Goal: Task Accomplishment & Management: Manage account settings

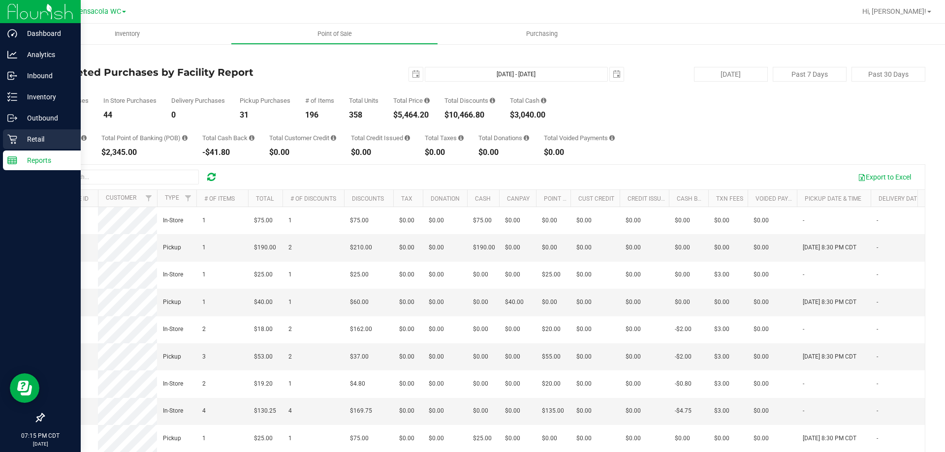
click at [21, 137] on p "Retail" at bounding box center [46, 139] width 59 height 12
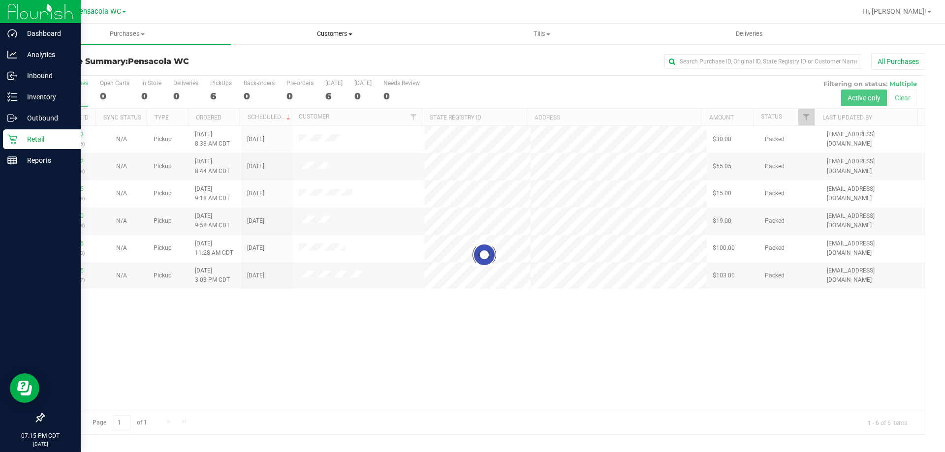
click at [366, 36] on span "Customers" at bounding box center [334, 34] width 206 height 9
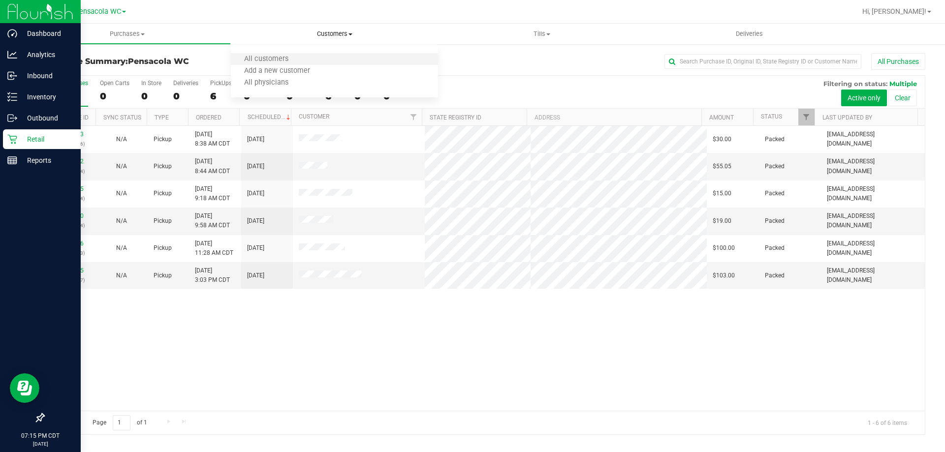
click at [342, 58] on li "All customers" at bounding box center [334, 60] width 207 height 12
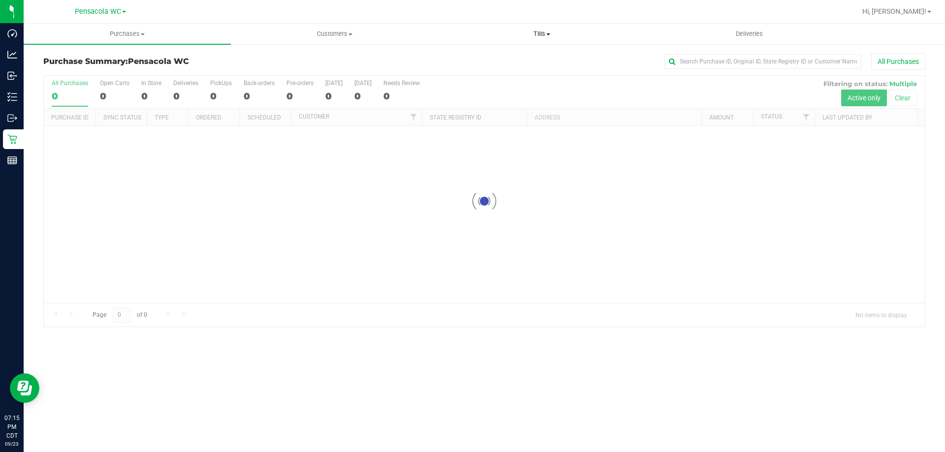
click at [538, 36] on span "Tills" at bounding box center [541, 34] width 206 height 9
click at [541, 58] on li "Manage tills" at bounding box center [541, 60] width 207 height 12
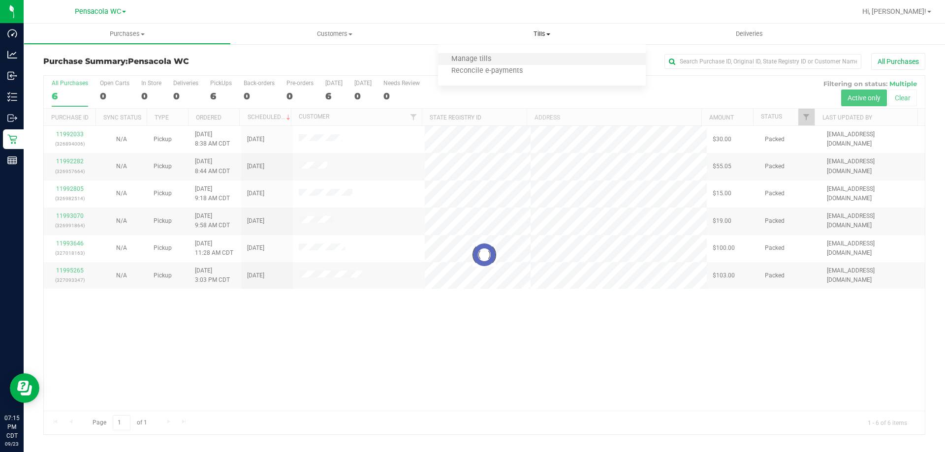
click at [526, 61] on li "Manage tills" at bounding box center [541, 60] width 207 height 12
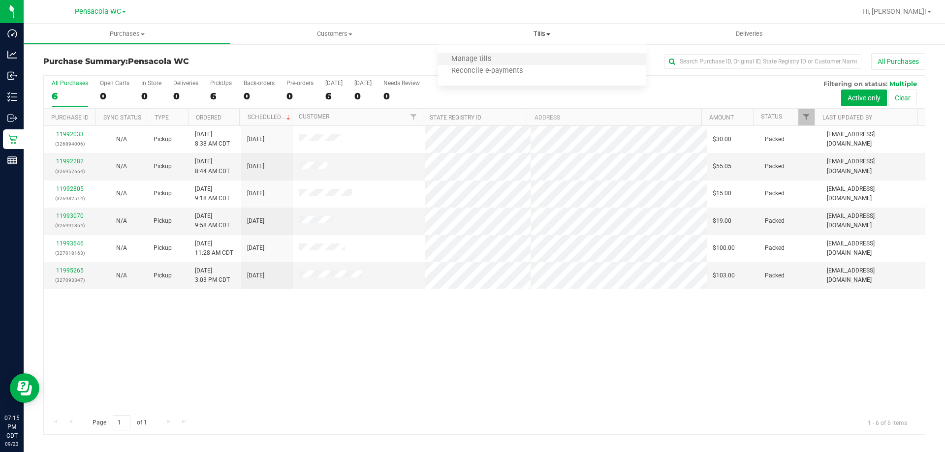
click at [514, 58] on li "Manage tills" at bounding box center [541, 60] width 207 height 12
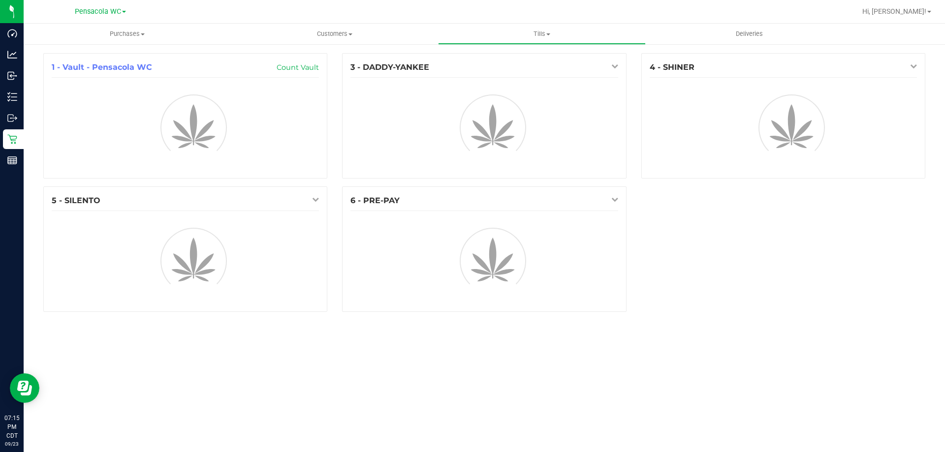
click at [637, 52] on div "1 - Vault - Pensacola WC Count Vault 3 - DADDY-YANKEE 4 - SHINER 5 - SILENTO 6 …" at bounding box center [484, 186] width 921 height 286
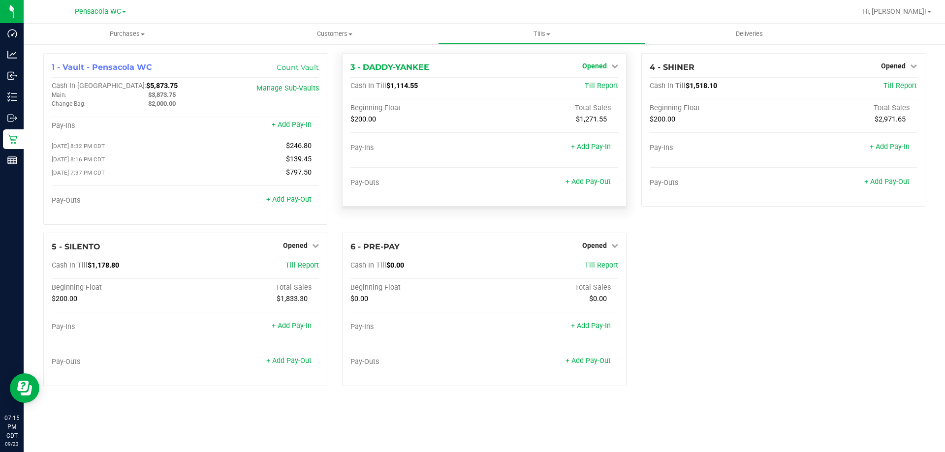
click at [604, 63] on span "Opened" at bounding box center [594, 66] width 25 height 8
click at [604, 87] on link "Close Till" at bounding box center [595, 87] width 27 height 8
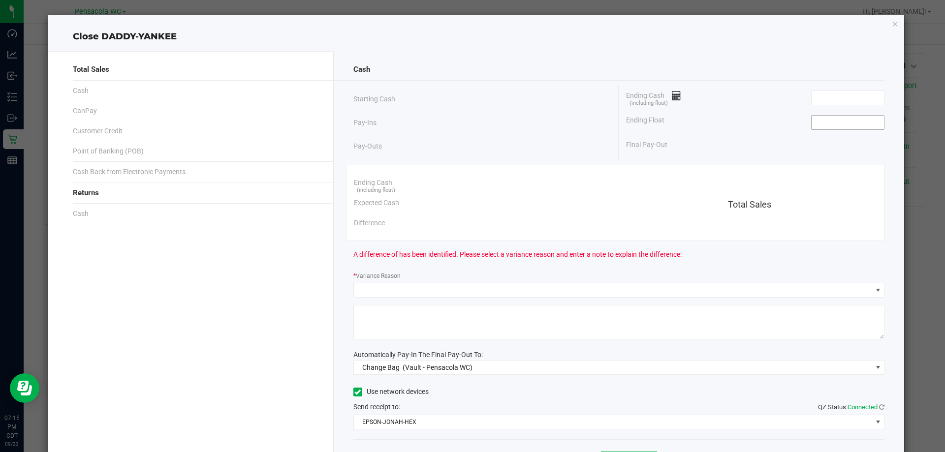
drag, startPoint x: 828, startPoint y: 125, endPoint x: 822, endPoint y: 120, distance: 8.0
click at [825, 123] on input at bounding box center [847, 123] width 72 height 14
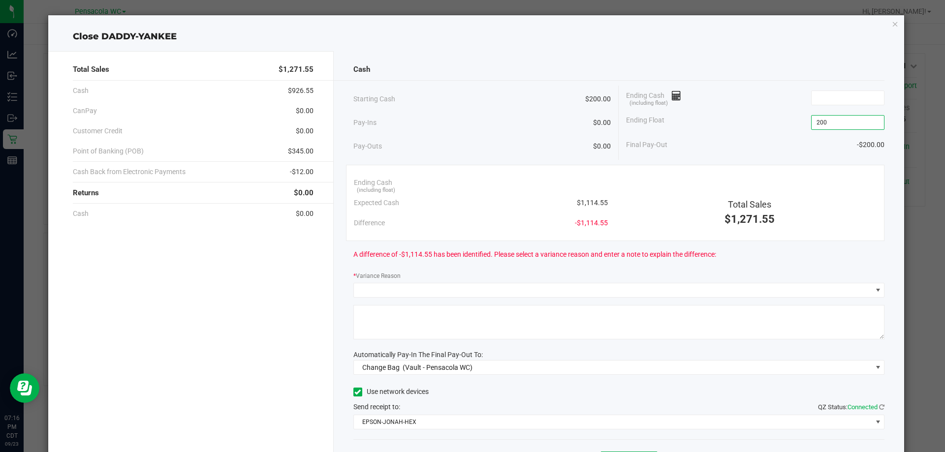
type input "$200.00"
type input "2"
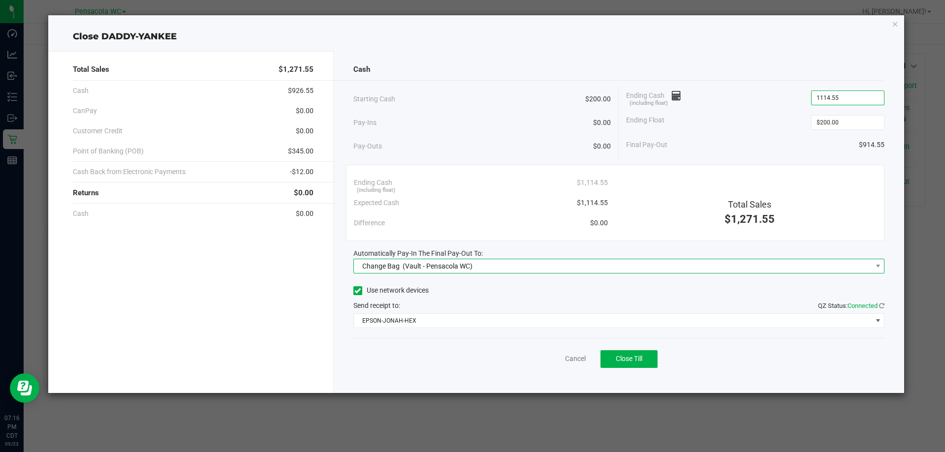
type input "$1,114.55"
click at [661, 263] on span "Change Bag (Vault - Pensacola WC)" at bounding box center [613, 266] width 518 height 14
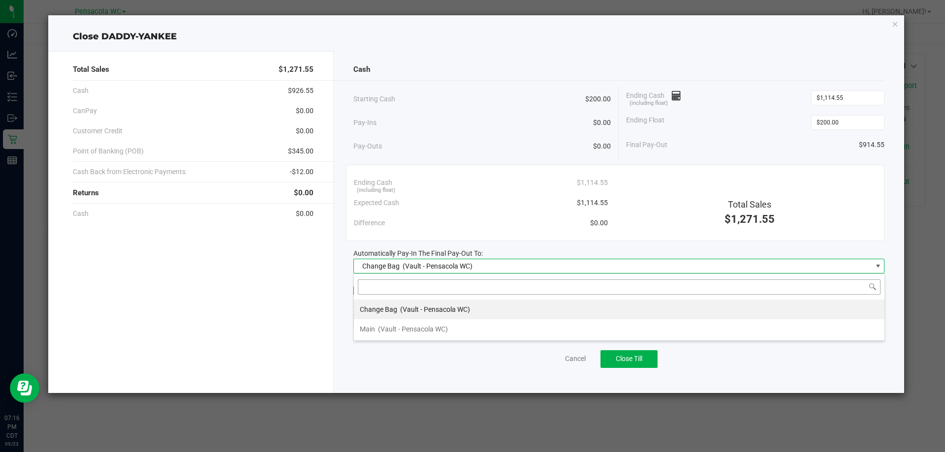
scroll to position [15, 531]
click at [641, 321] on li "Main (Vault - Pensacola WC)" at bounding box center [619, 329] width 530 height 20
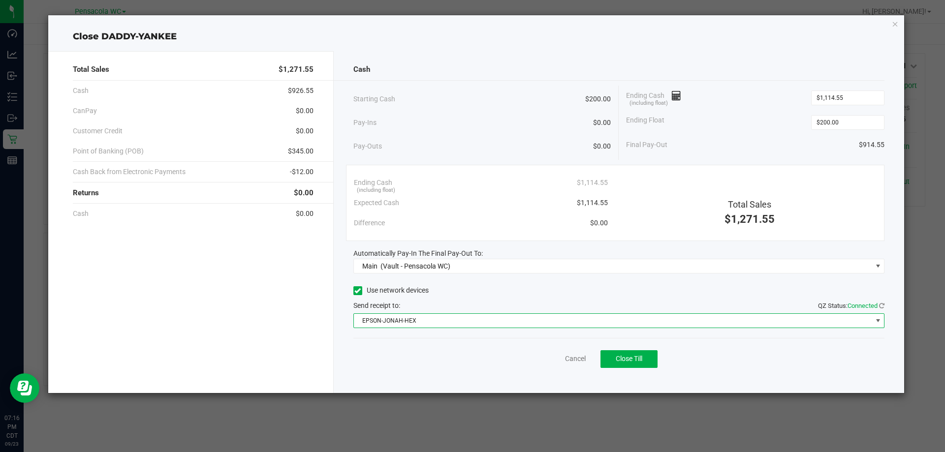
click at [655, 323] on span "EPSON-JONAH-HEX" at bounding box center [613, 321] width 518 height 14
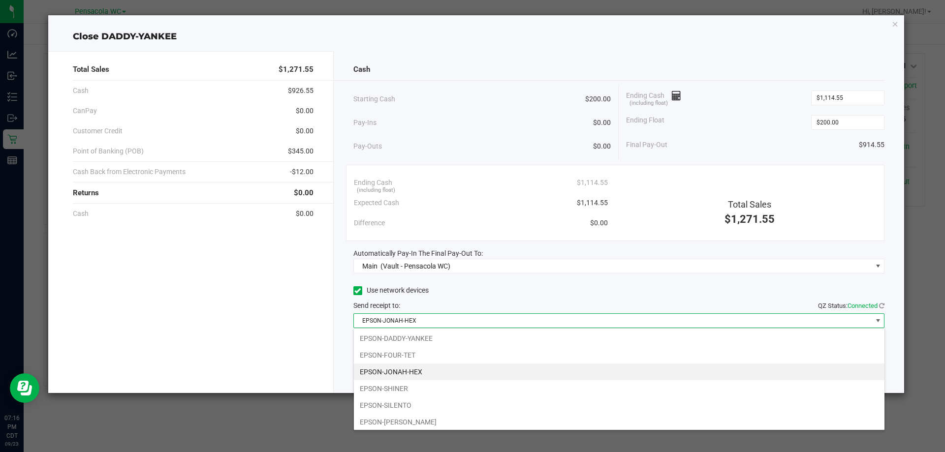
click at [655, 323] on span "EPSON-JONAH-HEX" at bounding box center [613, 321] width 518 height 14
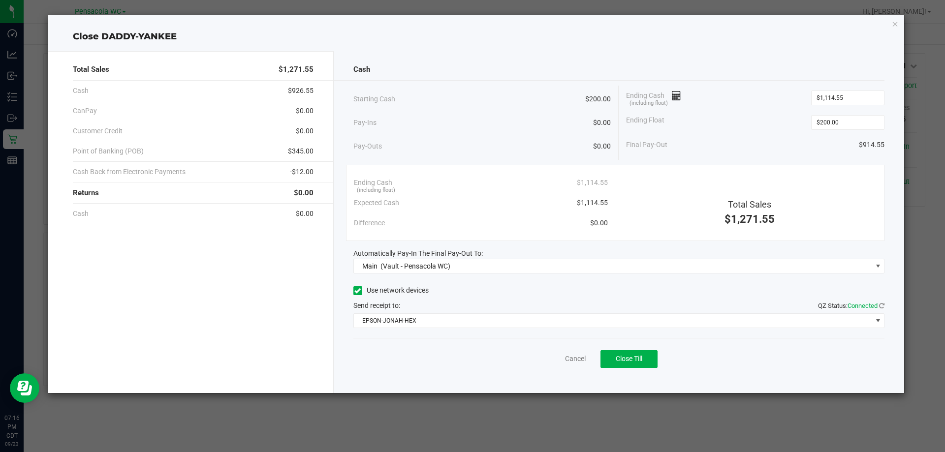
click at [719, 147] on div "Final Pay-Out $914.55" at bounding box center [755, 145] width 258 height 20
click at [625, 377] on div "Cash Starting Cash $200.00 Pay-Ins $0.00 Pay-Outs $0.00 Ending Cash (including …" at bounding box center [619, 222] width 571 height 342
click at [616, 365] on button "Close Till" at bounding box center [628, 359] width 57 height 18
click at [563, 359] on link "Dismiss" at bounding box center [554, 359] width 24 height 10
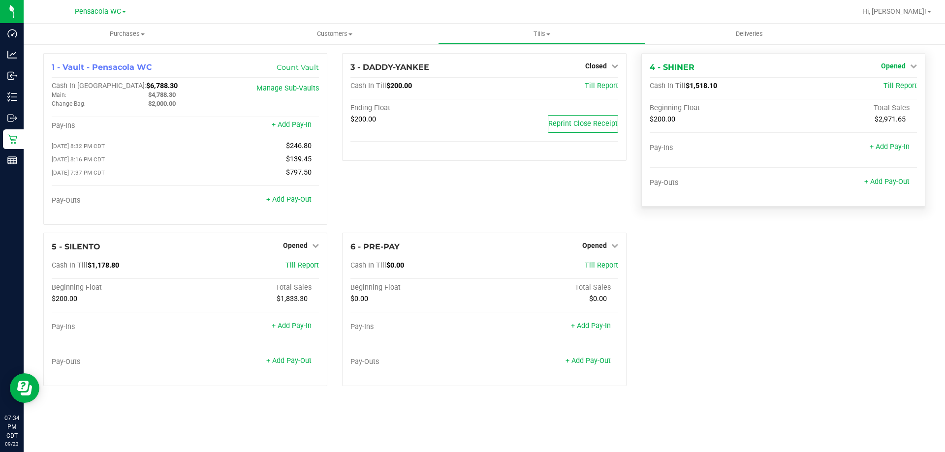
click at [889, 65] on span "Opened" at bounding box center [893, 66] width 25 height 8
click at [887, 187] on div "Pay-Outs + Add Pay-Out" at bounding box center [782, 185] width 267 height 13
click at [883, 178] on link "+ Add Pay-Out" at bounding box center [886, 182] width 45 height 8
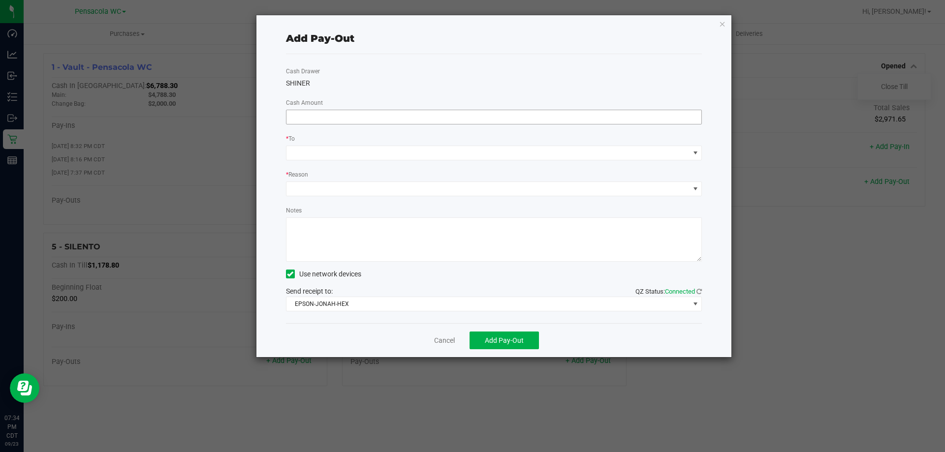
click at [447, 119] on input at bounding box center [493, 117] width 415 height 14
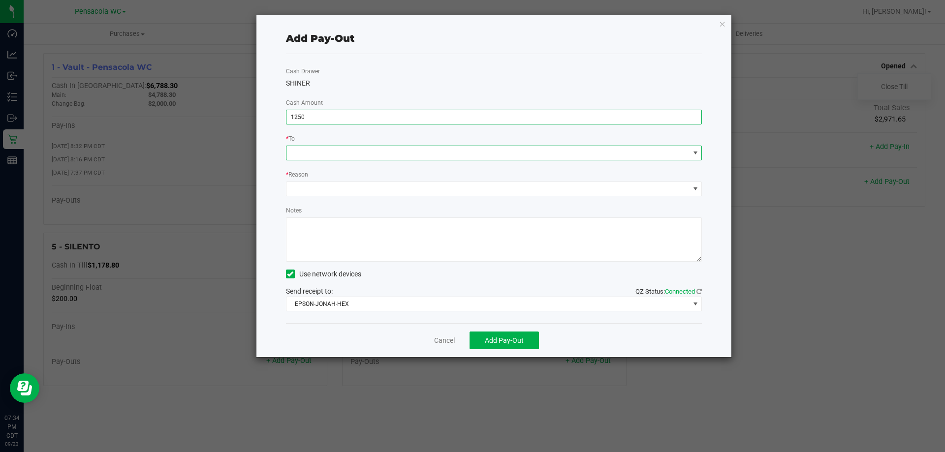
type input "$1,250.00"
click at [697, 153] on span at bounding box center [695, 153] width 8 height 8
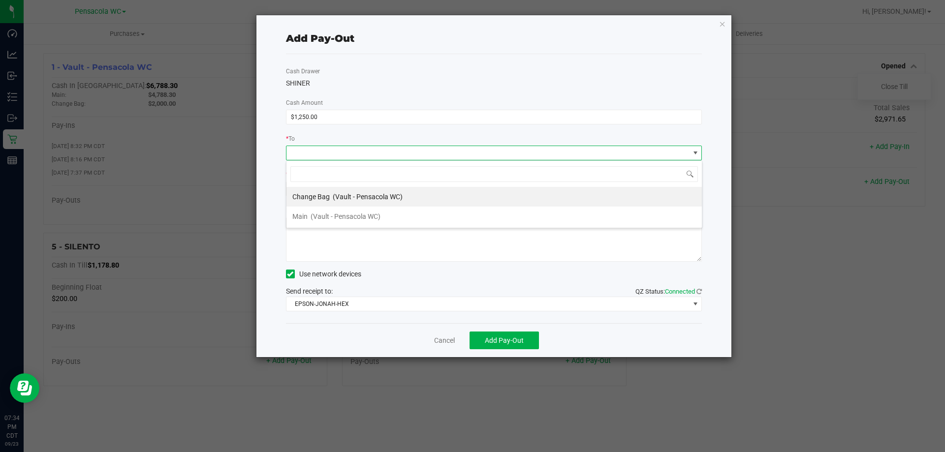
scroll to position [15, 416]
click at [584, 197] on li "Change Bag (Vault - Pensacola WC)" at bounding box center [493, 197] width 415 height 20
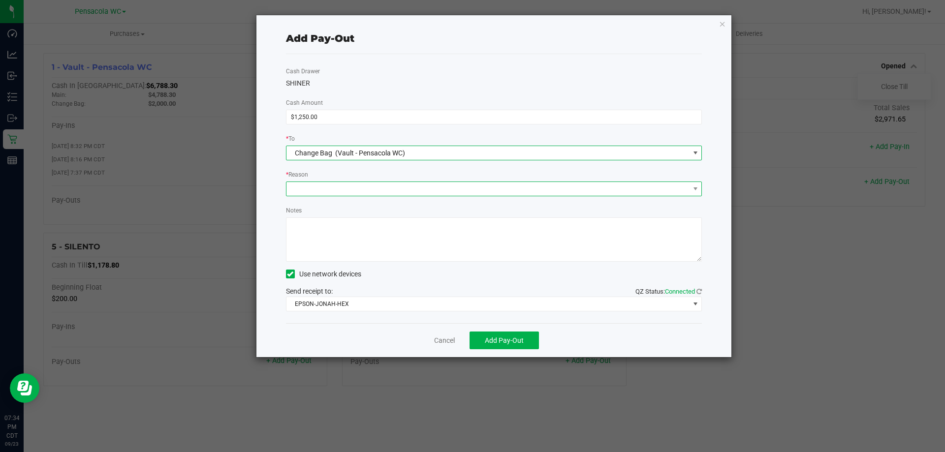
click at [568, 182] on span at bounding box center [494, 189] width 416 height 15
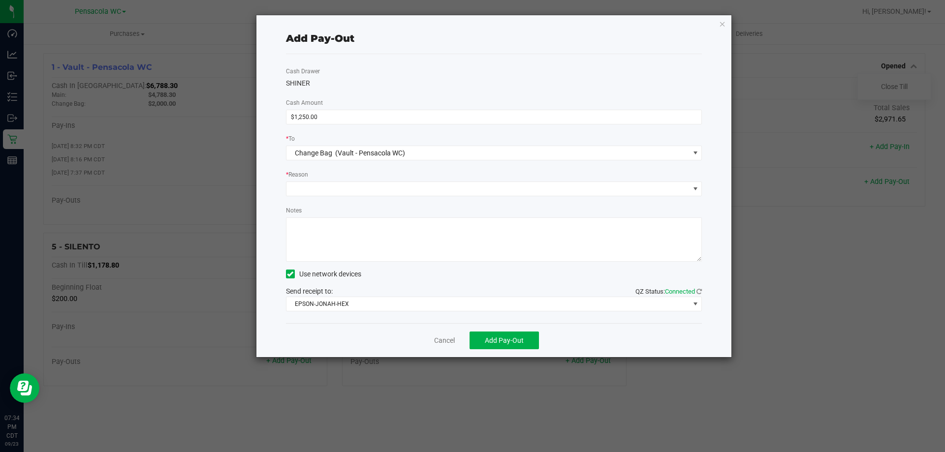
click at [695, 161] on div "Cash Drawer SHINER Cash Amount $1,250.00 * To Change Bag (Vault - Pensacola WC)…" at bounding box center [494, 188] width 416 height 269
click at [695, 160] on div "Cash Drawer SHINER Cash Amount $1,250.00 * To Change Bag (Vault - Pensacola WC)…" at bounding box center [494, 188] width 416 height 269
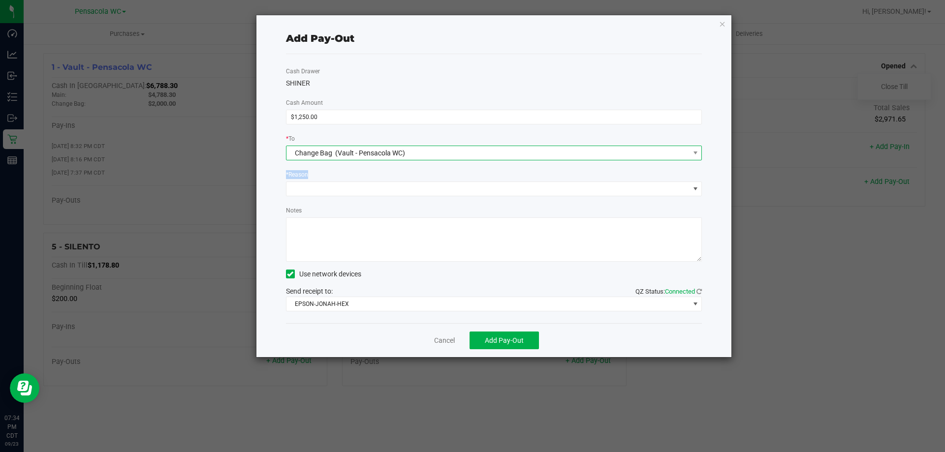
click at [695, 160] on span "Change Bag (Vault - Pensacola WC)" at bounding box center [494, 153] width 416 height 15
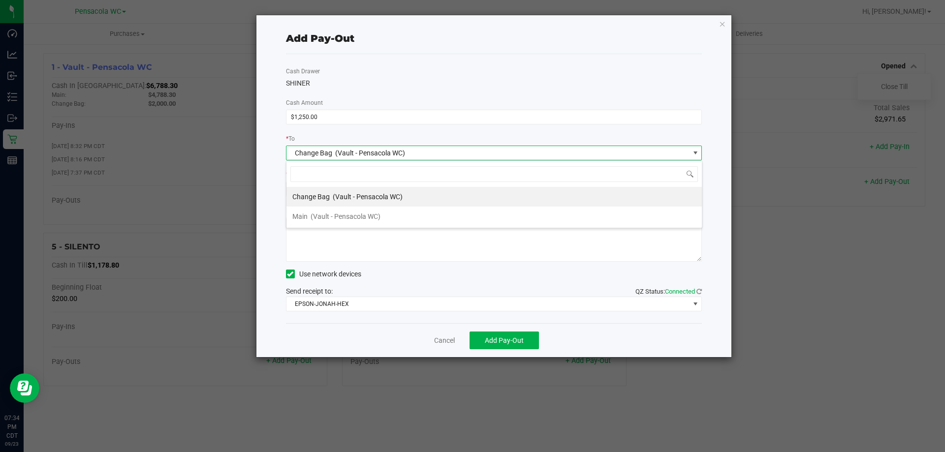
click at [693, 156] on span at bounding box center [695, 153] width 8 height 8
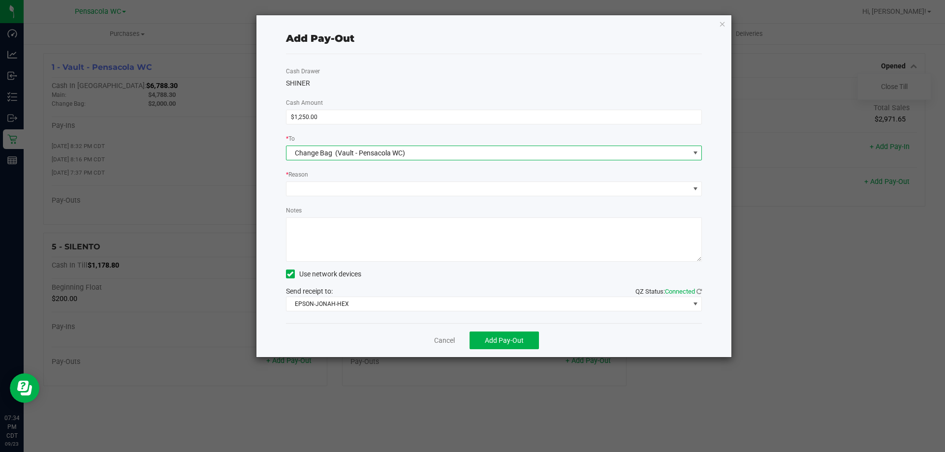
click at [693, 156] on span at bounding box center [695, 153] width 8 height 8
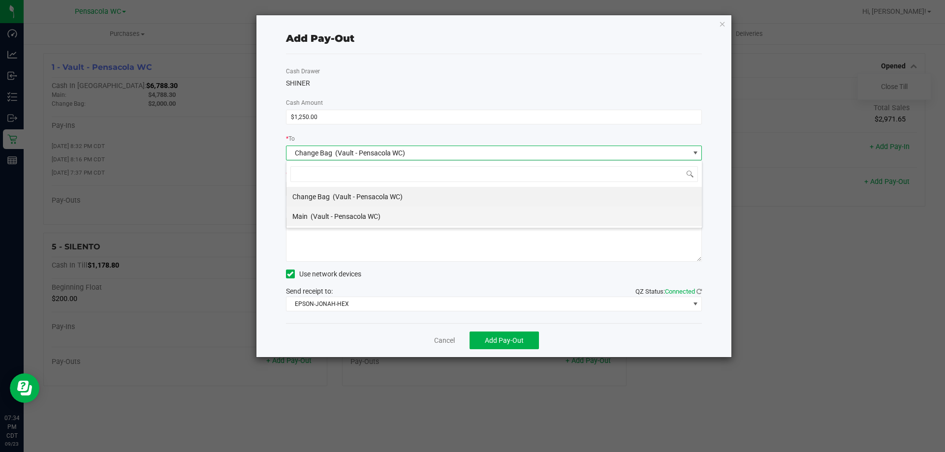
click at [667, 211] on li "Main (Vault - Pensacola WC)" at bounding box center [493, 217] width 415 height 20
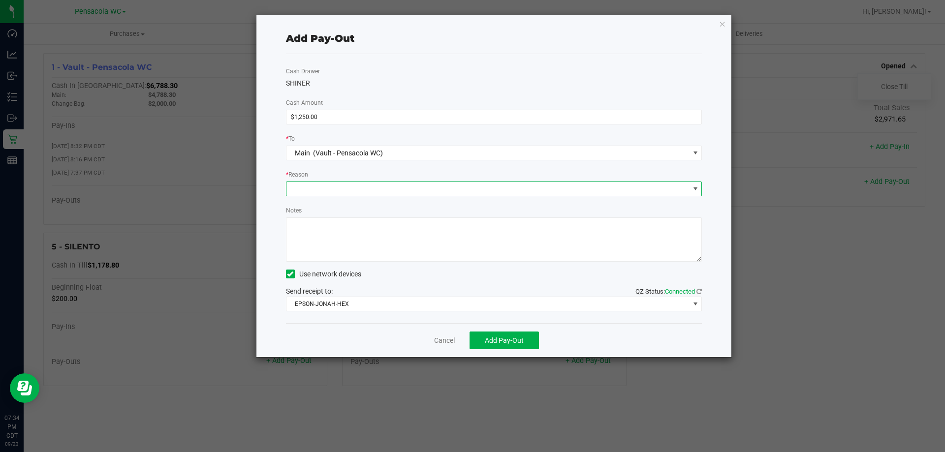
click at [696, 189] on span at bounding box center [695, 189] width 8 height 8
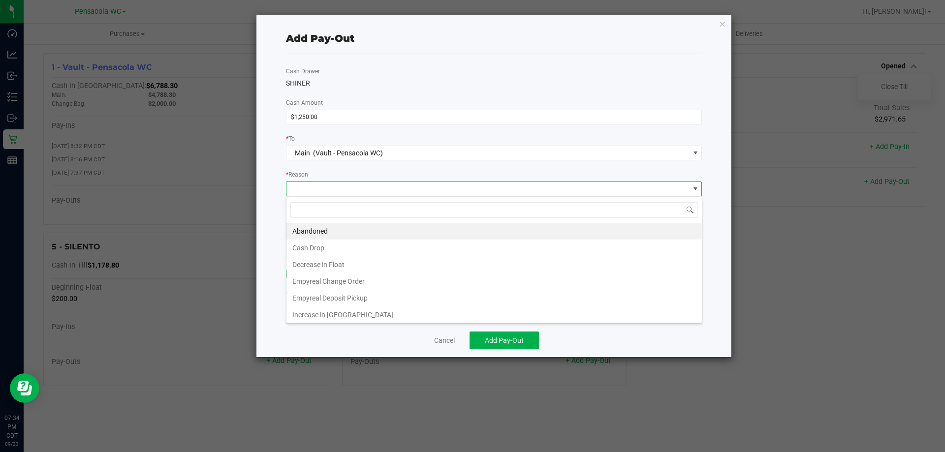
click at [695, 188] on span at bounding box center [695, 189] width 8 height 8
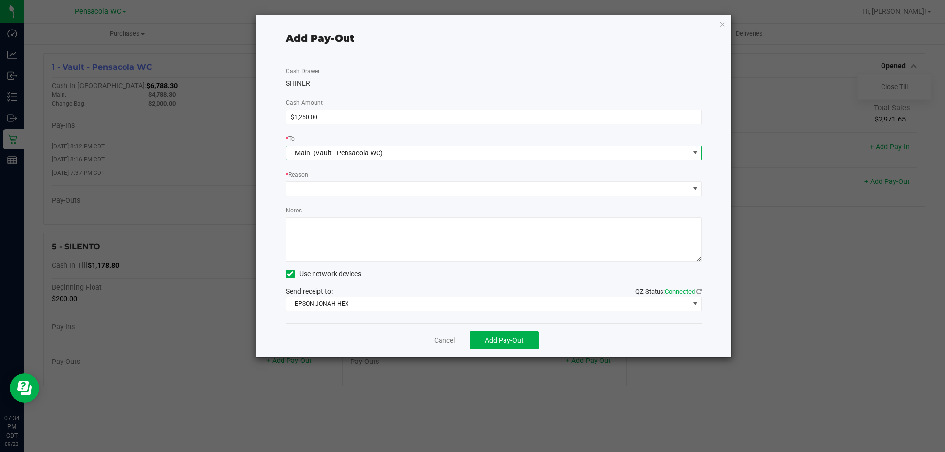
click at [695, 154] on span at bounding box center [695, 153] width 8 height 8
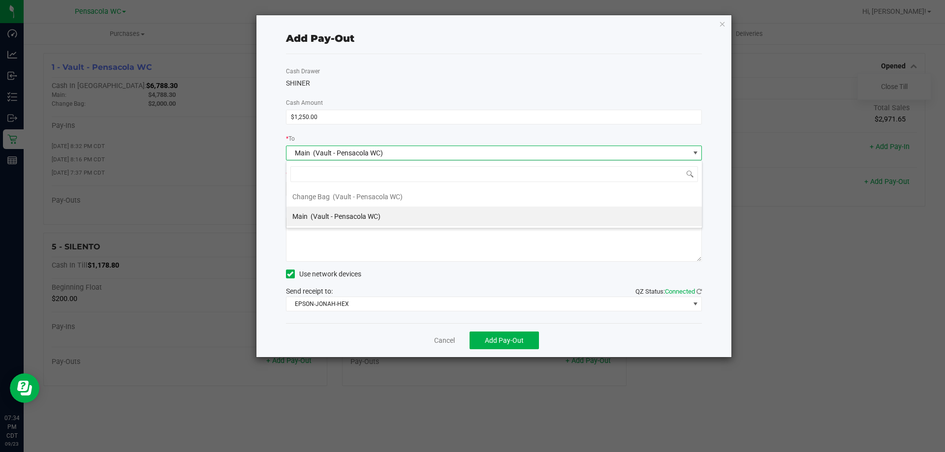
click at [715, 174] on div "Add Pay-Out Cash Drawer SHINER Cash Amount $1,250.00 * To Main (Vault - Pensaco…" at bounding box center [493, 186] width 475 height 342
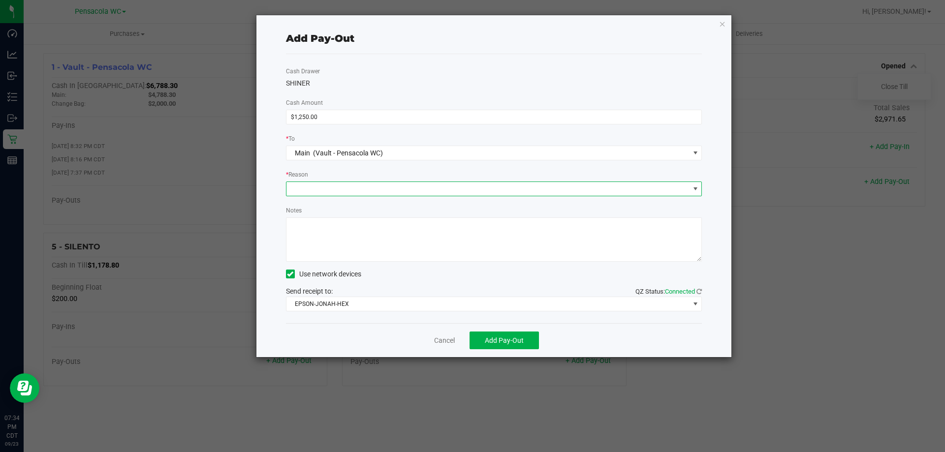
click at [698, 187] on span at bounding box center [695, 189] width 8 height 8
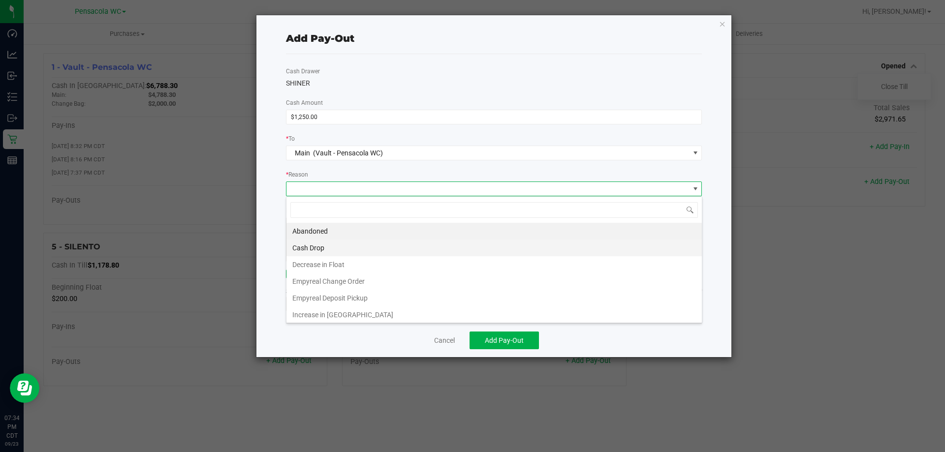
click at [624, 245] on li "Cash Drop" at bounding box center [493, 248] width 415 height 17
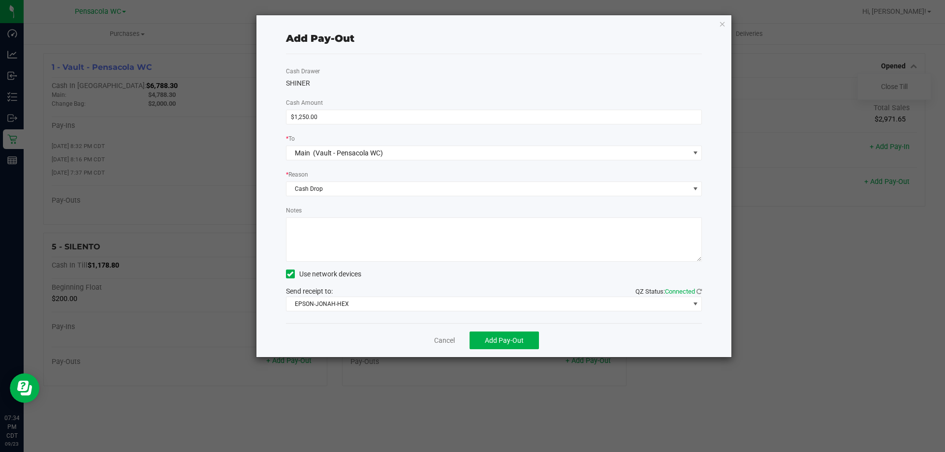
click at [609, 229] on textarea "Notes" at bounding box center [494, 239] width 416 height 44
type textarea "!"
type textarea "$1250"
drag, startPoint x: 521, startPoint y: 346, endPoint x: 513, endPoint y: 342, distance: 9.0
click at [513, 342] on button "Add Pay-Out" at bounding box center [503, 341] width 69 height 18
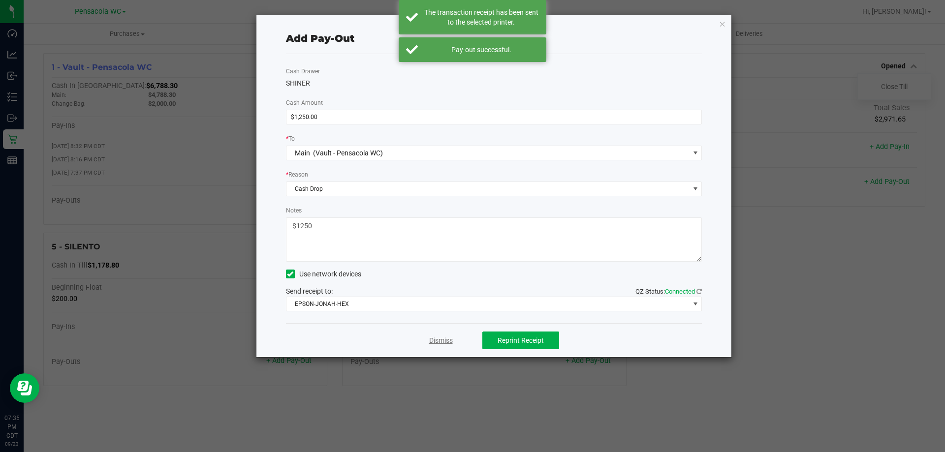
click at [446, 341] on link "Dismiss" at bounding box center [441, 341] width 24 height 10
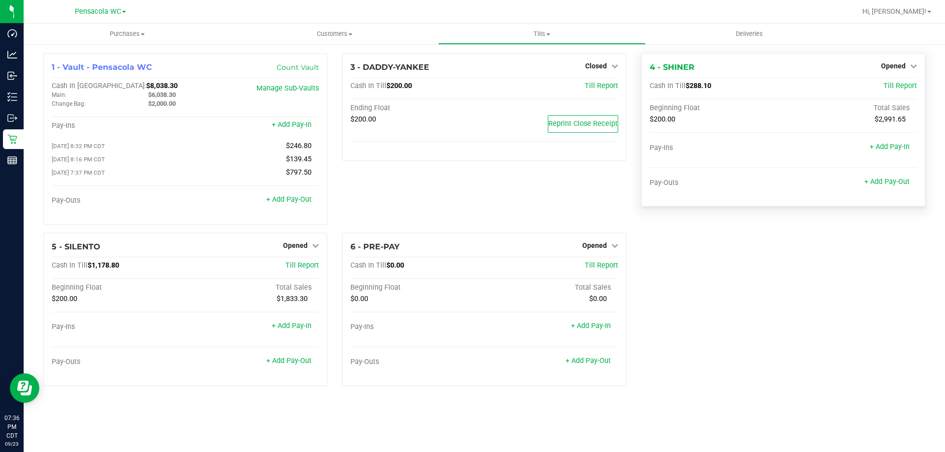
drag, startPoint x: 681, startPoint y: 274, endPoint x: 837, endPoint y: 182, distance: 180.8
click at [681, 274] on div "1 - Vault - Pensacola WC Count Vault Cash In Vault: $8,038.30 Main: $6,038.30 C…" at bounding box center [484, 223] width 896 height 341
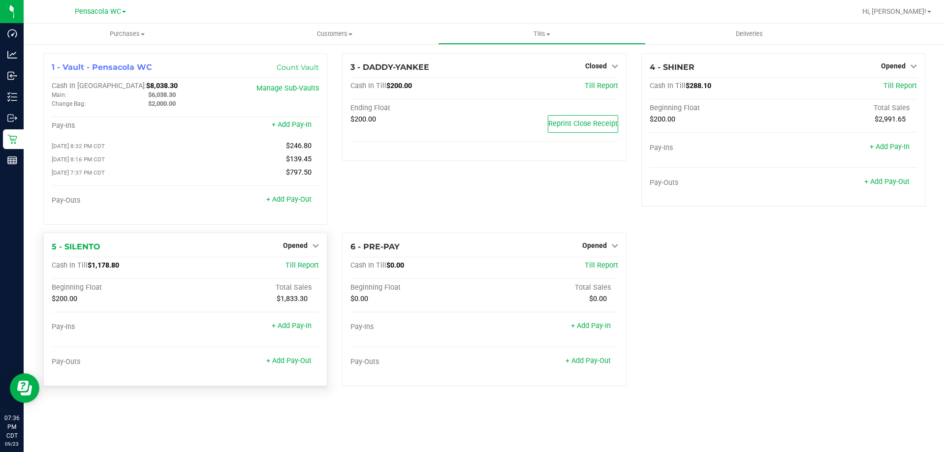
click at [302, 253] on div "5 - SILENTO Opened Close Till" at bounding box center [185, 247] width 267 height 12
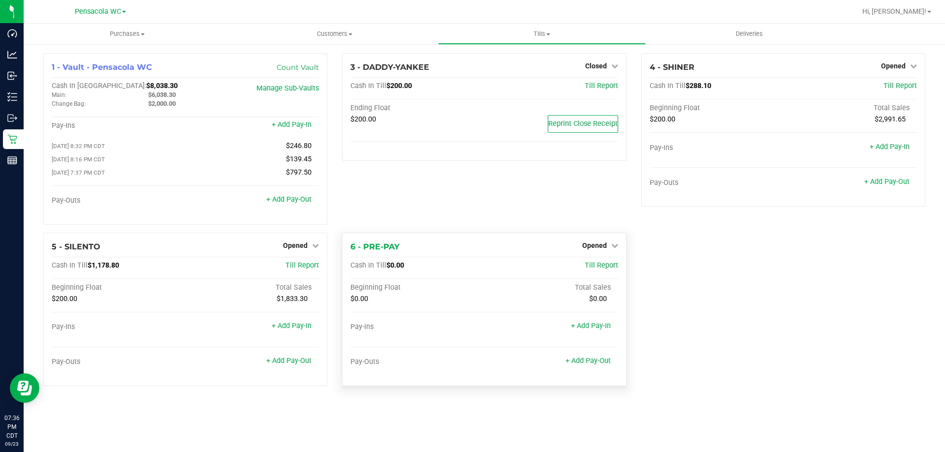
click at [428, 278] on div "Cash In Till $0.00 Till Report Beginning Float Total Sales $0.00 $0.00 Pay-Ins …" at bounding box center [483, 319] width 267 height 117
click at [801, 309] on div "1 - Vault - Pensacola WC Count Vault Cash In Vault: $8,038.30 Main: $6,038.30 C…" at bounding box center [484, 223] width 896 height 341
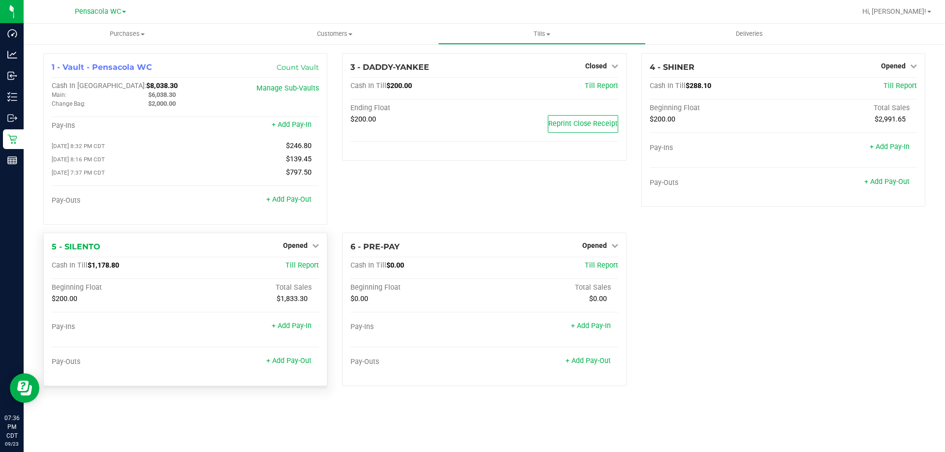
click at [294, 244] on div "Opened" at bounding box center [301, 246] width 36 height 12
click at [300, 364] on link "+ Add Pay-Out" at bounding box center [288, 361] width 45 height 8
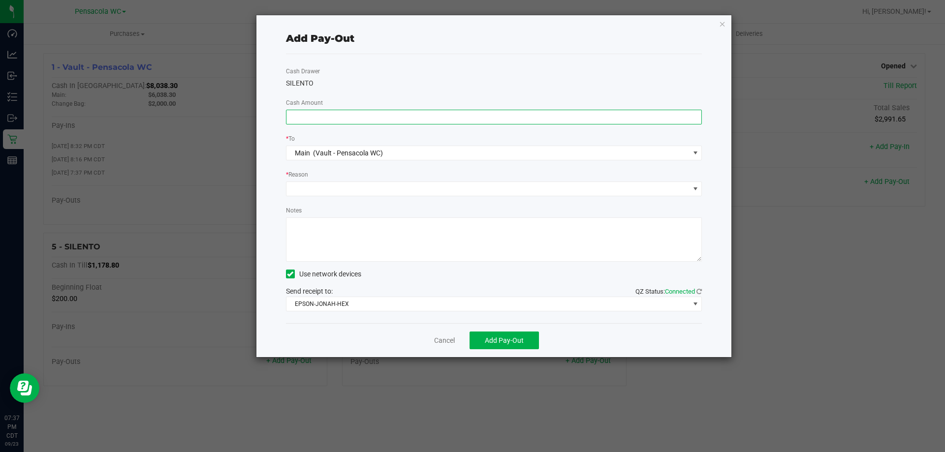
click at [390, 120] on input at bounding box center [493, 117] width 415 height 14
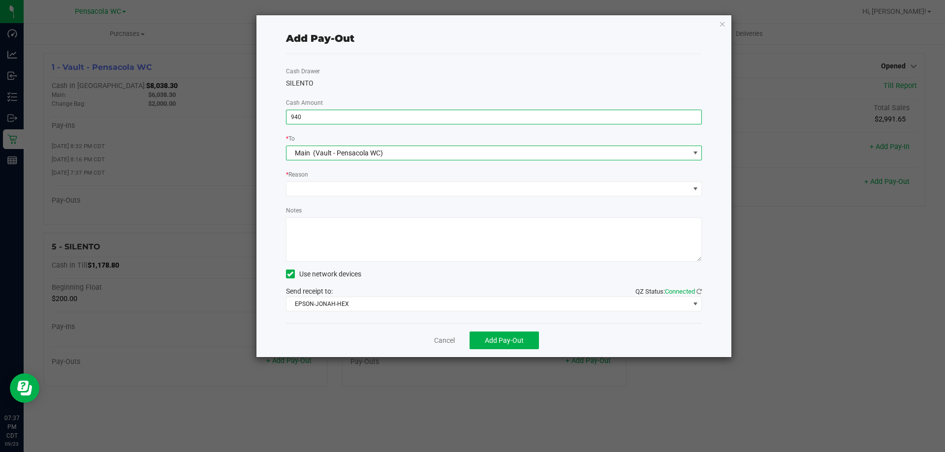
type input "$940.00"
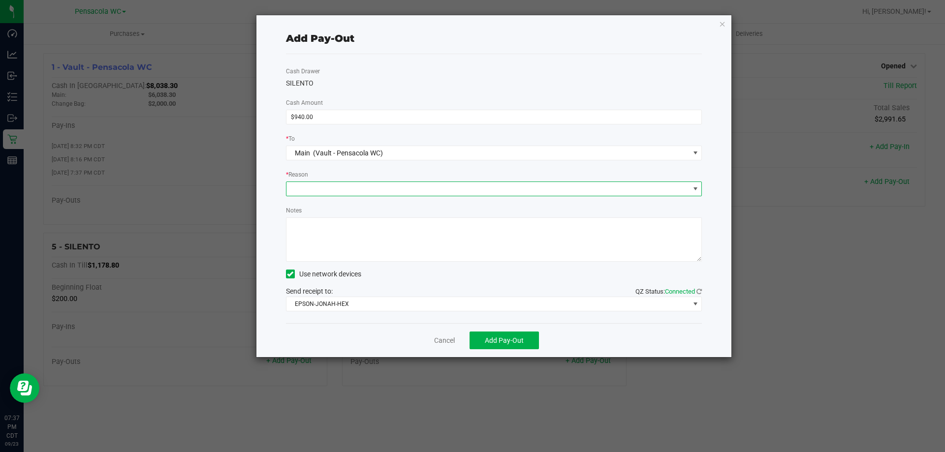
click at [333, 182] on span at bounding box center [487, 189] width 403 height 14
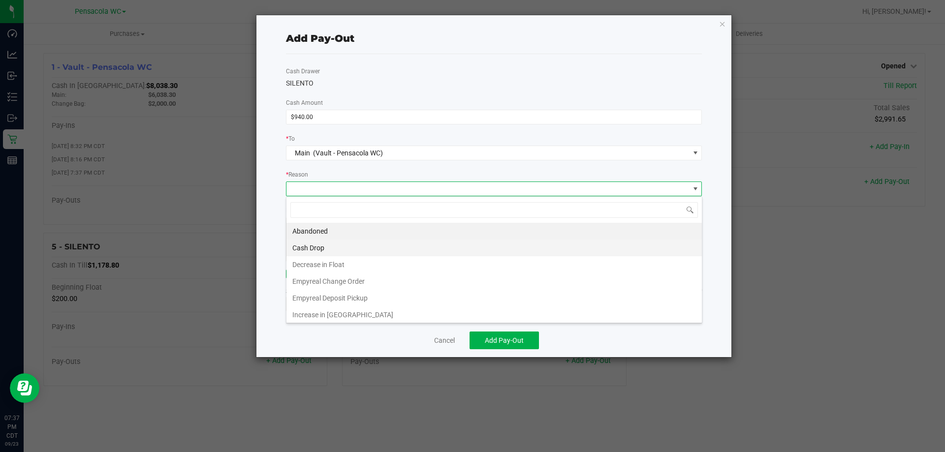
click at [356, 244] on li "Cash Drop" at bounding box center [493, 248] width 415 height 17
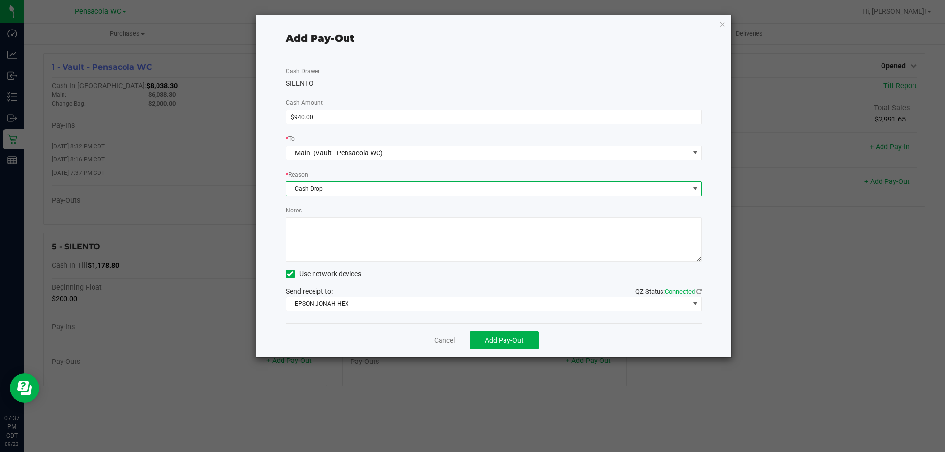
click at [358, 236] on textarea "Notes" at bounding box center [494, 239] width 416 height 44
type textarea "$940"
click at [512, 343] on span "Add Pay-Out" at bounding box center [504, 341] width 39 height 8
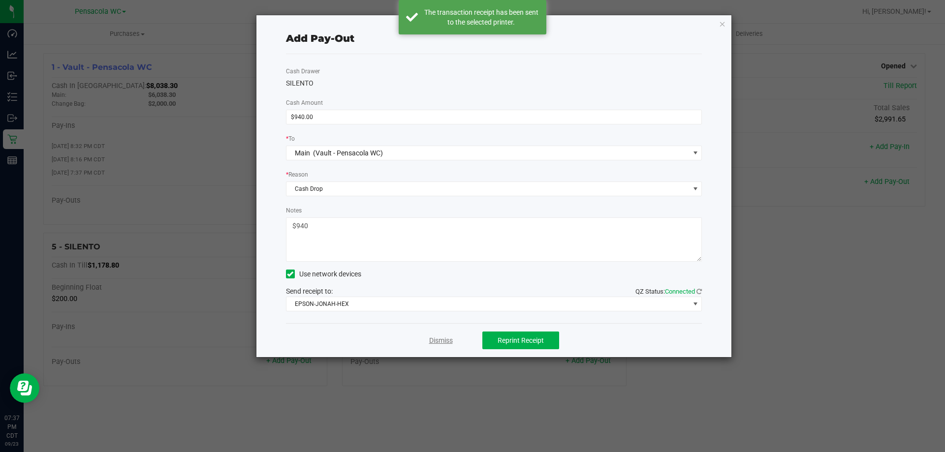
click at [443, 337] on link "Dismiss" at bounding box center [441, 341] width 24 height 10
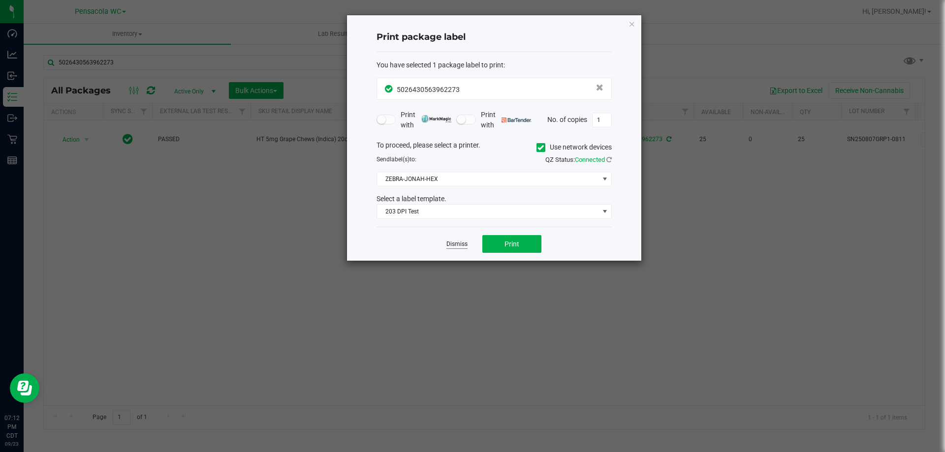
click at [465, 242] on link "Dismiss" at bounding box center [456, 244] width 21 height 8
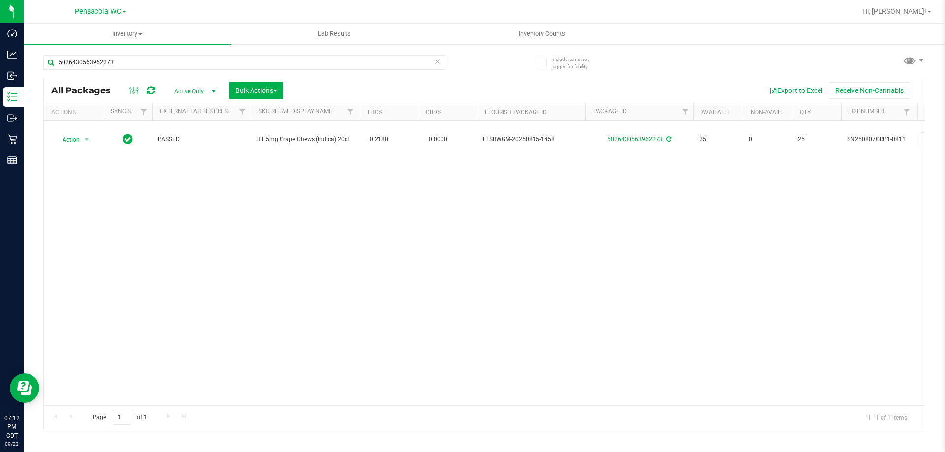
click at [495, 330] on div "Action Action Adjust qty Create package Edit attributes Global inventory Locate…" at bounding box center [484, 263] width 881 height 285
click at [618, 204] on div "Action Action Adjust qty Create package Edit attributes Global inventory Locate…" at bounding box center [484, 263] width 881 height 285
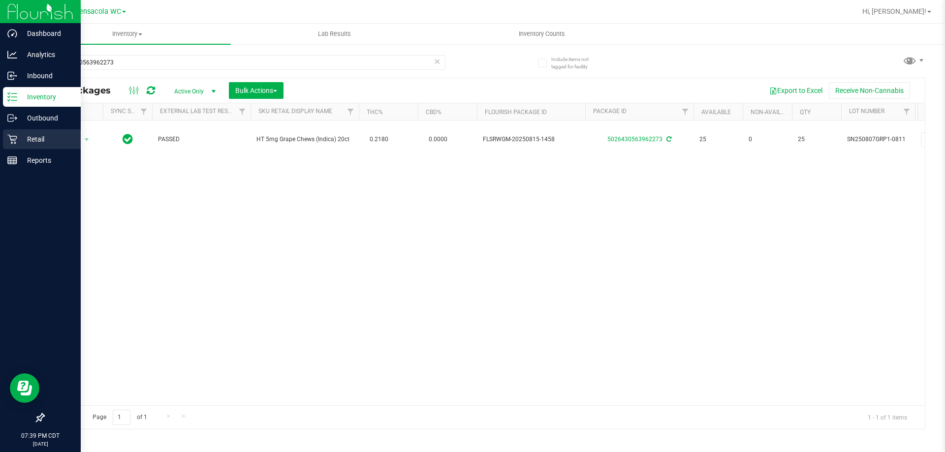
click at [10, 138] on icon at bounding box center [12, 139] width 10 height 10
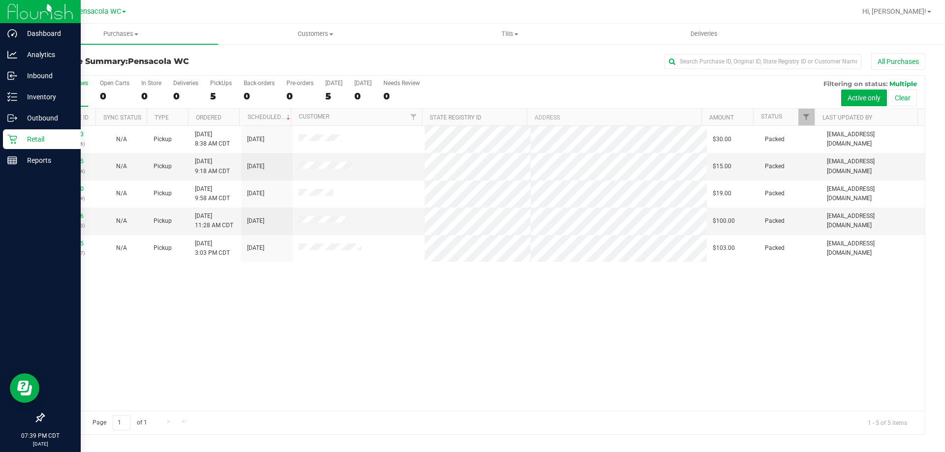
click at [401, 279] on div "11992033 (326894006) N/A Pickup [DATE] 8:38 AM CDT 9/23/2025 $30.00 Packed [EMA…" at bounding box center [484, 268] width 881 height 285
click at [455, 288] on div "11992033 (326894006) N/A Pickup [DATE] 8:38 AM CDT 9/23/2025 $30.00 Packed [EMA…" at bounding box center [484, 268] width 881 height 285
click at [396, 304] on div "11992033 (326894006) N/A Pickup [DATE] 8:38 AM CDT 9/23/2025 $30.00 Packed [EMA…" at bounding box center [484, 268] width 881 height 285
click at [331, 302] on div "11992033 (326894006) N/A Pickup [DATE] 8:38 AM CDT 9/23/2025 $30.00 Packed [EMA…" at bounding box center [484, 268] width 881 height 285
click at [130, 311] on div "11992033 (326894006) N/A Pickup [DATE] 8:38 AM CDT 9/23/2025 $30.00 Packed [EMA…" at bounding box center [484, 268] width 881 height 285
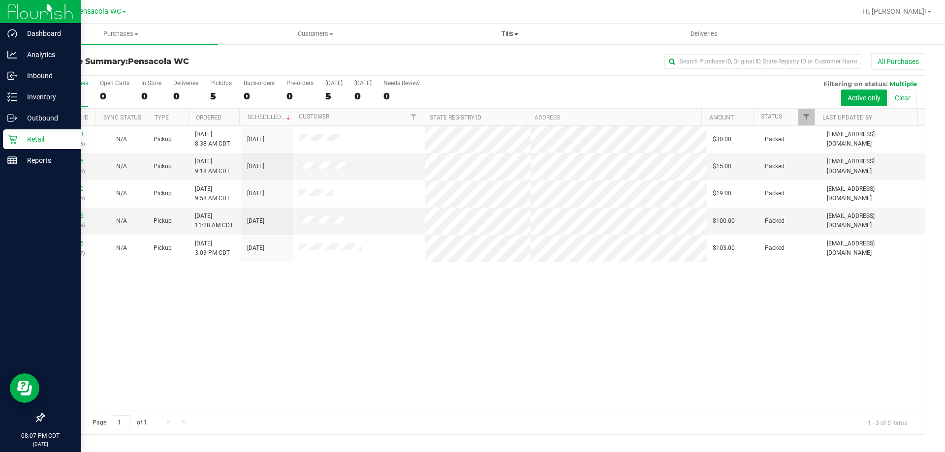
click at [504, 30] on uib-tab-heading "Tills Manage tills Reconcile e-payments" at bounding box center [509, 34] width 193 height 20
click at [503, 28] on uib-tab-heading "Tills Manage tills Reconcile e-payments" at bounding box center [509, 34] width 194 height 21
click at [508, 36] on span "Tills" at bounding box center [509, 34] width 194 height 9
click at [508, 34] on span "Tills" at bounding box center [509, 34] width 194 height 9
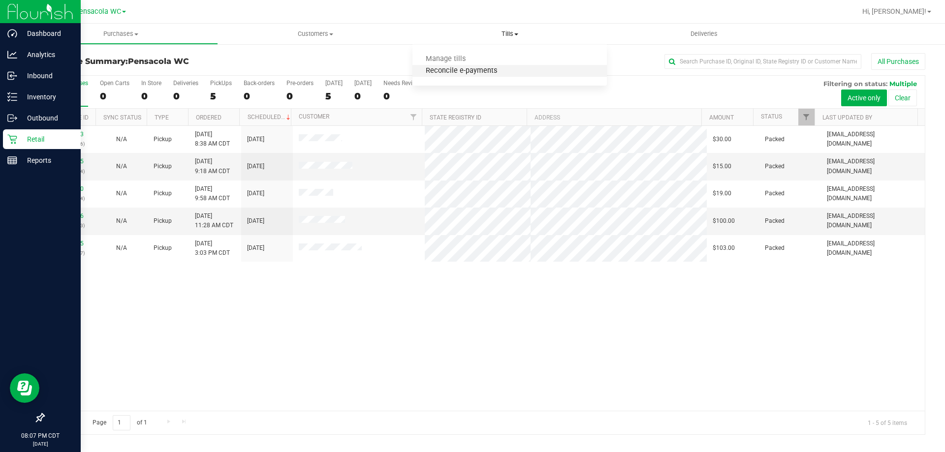
click at [478, 71] on span "Reconcile e-payments" at bounding box center [461, 71] width 98 height 8
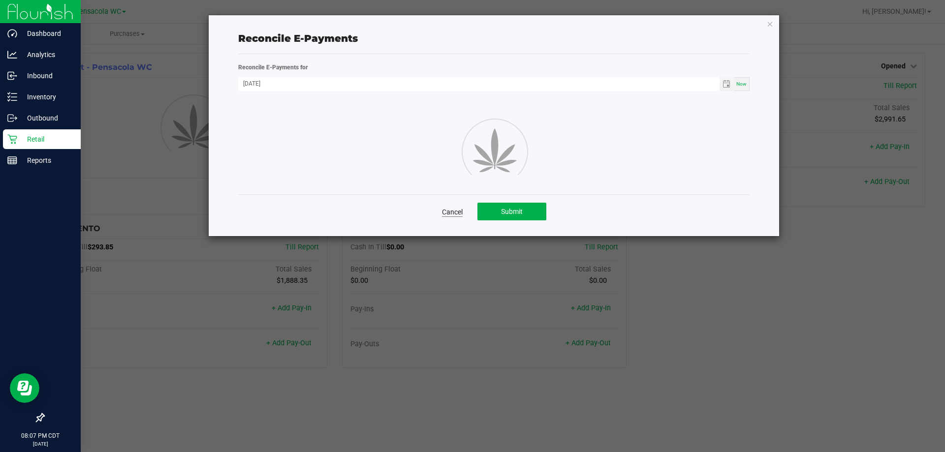
click at [461, 210] on link "Cancel" at bounding box center [452, 212] width 21 height 10
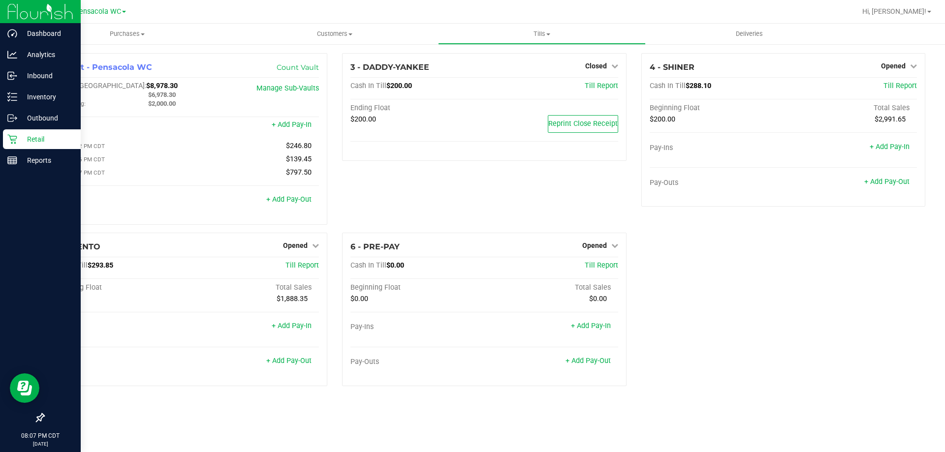
click at [602, 228] on div "1 - Vault - Pensacola WC Count Vault Cash In Vault: $8,978.30 Main: $6,978.30 C…" at bounding box center [484, 223] width 896 height 341
click at [595, 247] on span "Opened" at bounding box center [594, 246] width 25 height 8
click at [607, 270] on link "Close Till" at bounding box center [595, 266] width 27 height 8
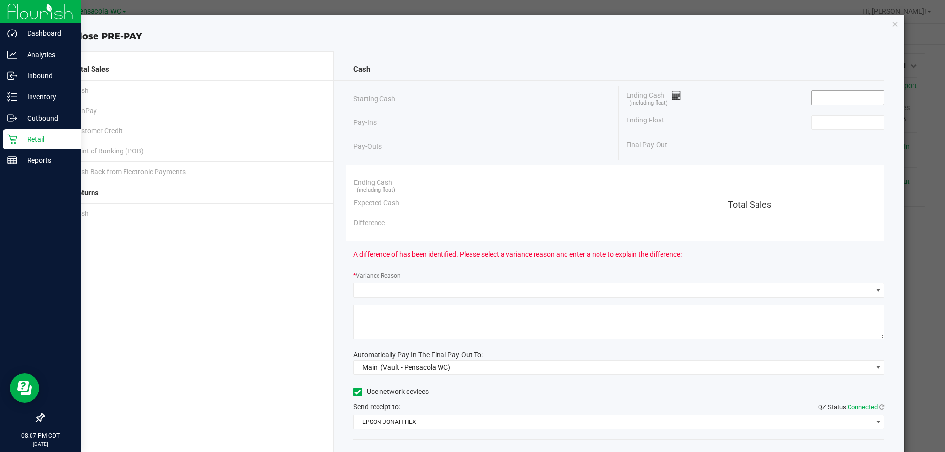
click at [834, 98] on input at bounding box center [847, 98] width 72 height 14
type input "$0.00"
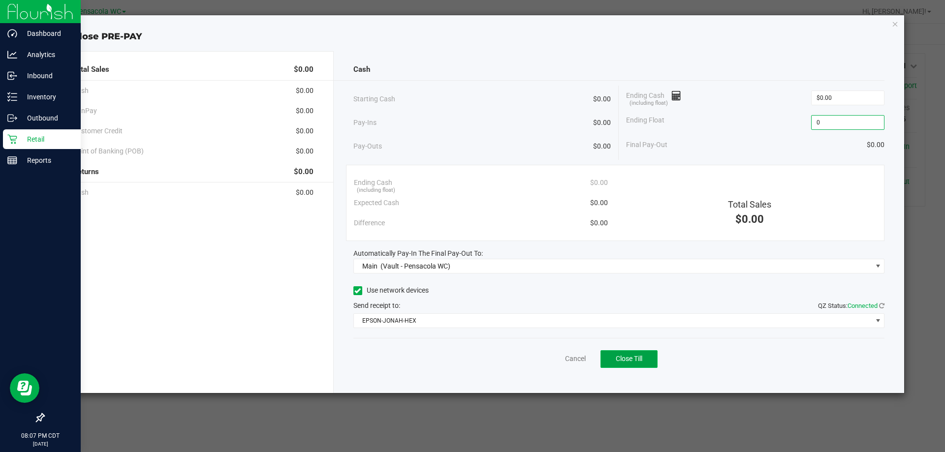
type input "$0.00"
click at [620, 361] on span "Close Till" at bounding box center [629, 359] width 27 height 8
click at [555, 355] on link "Dismiss" at bounding box center [554, 359] width 24 height 10
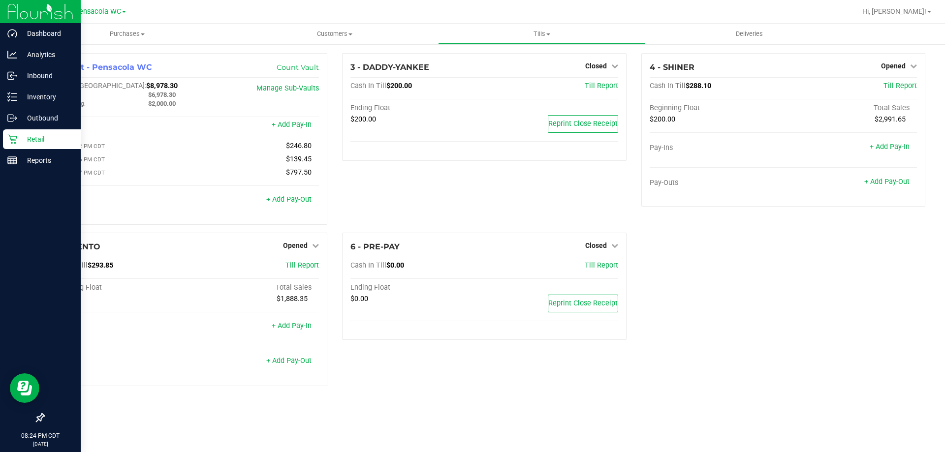
click at [617, 185] on div "3 - DADDY-YANKEE Closed Open Till Cash In Till $200.00 Till Report Ending Float…" at bounding box center [484, 143] width 299 height 180
click at [306, 247] on span "Opened" at bounding box center [295, 246] width 25 height 8
click at [307, 265] on link "Close Till" at bounding box center [296, 266] width 27 height 8
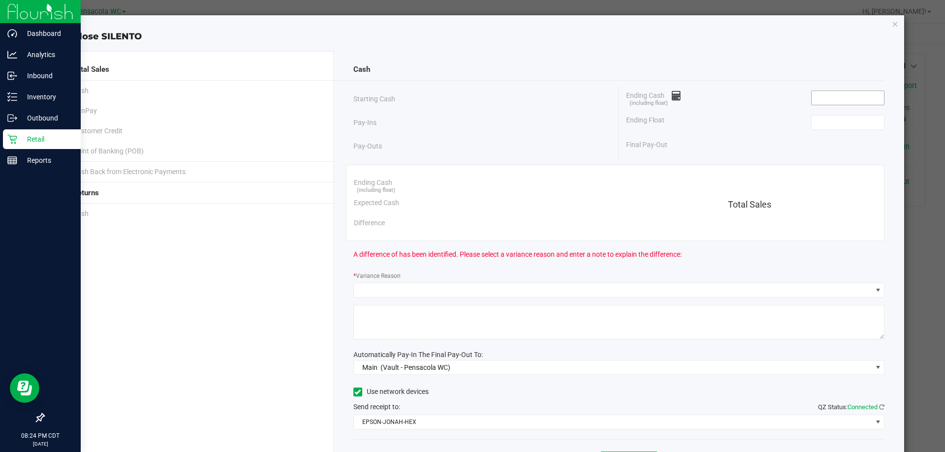
click at [827, 103] on input at bounding box center [847, 98] width 72 height 14
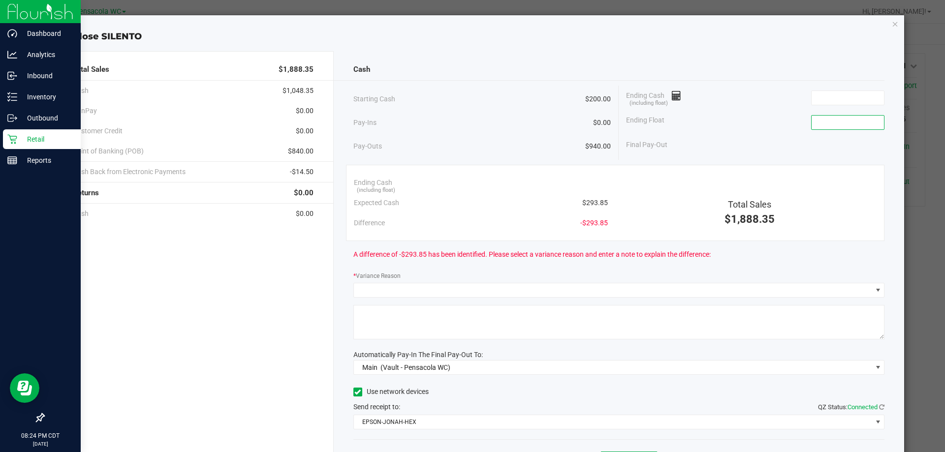
click at [843, 119] on input at bounding box center [847, 123] width 72 height 14
type input "$200.00"
click at [743, 95] on div "Ending Cash (including float) $93.39" at bounding box center [755, 98] width 258 height 25
type input "93.385"
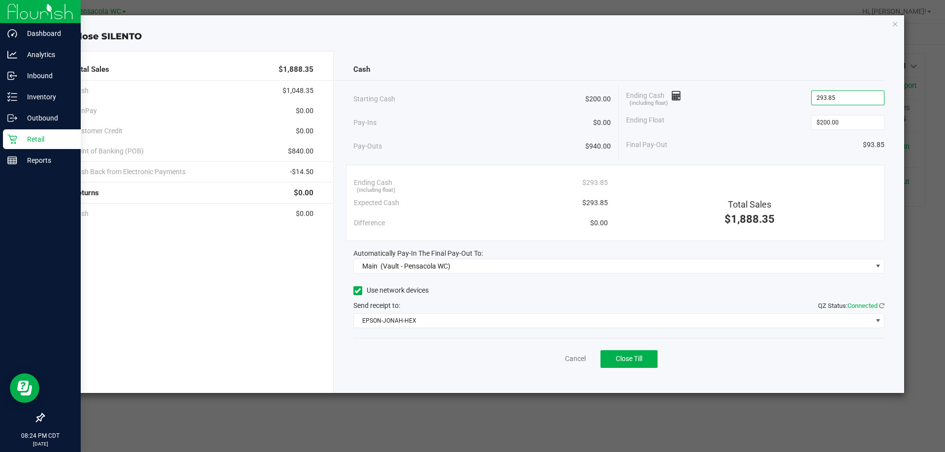
type input "$293.85"
click at [745, 108] on div "Ending Cash (including float) $293.85" at bounding box center [755, 98] width 258 height 25
click at [645, 357] on button "Close Till" at bounding box center [628, 359] width 57 height 18
click at [547, 362] on link "Dismiss" at bounding box center [554, 359] width 24 height 10
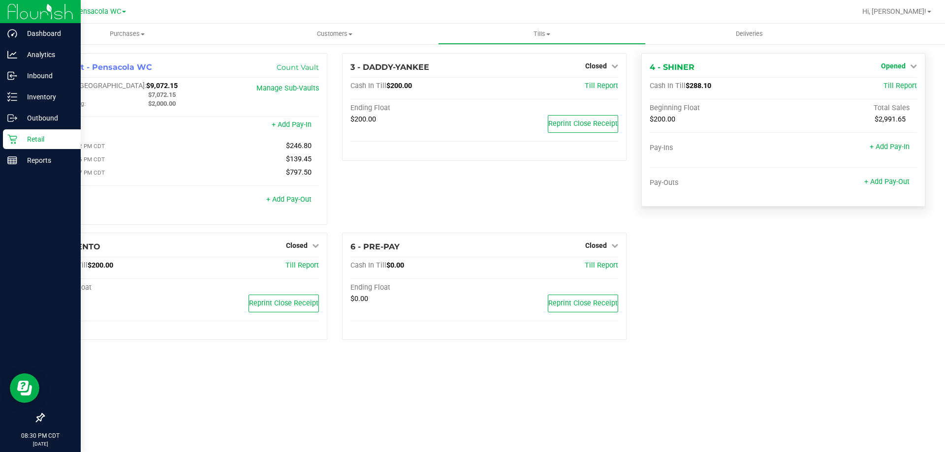
click at [900, 62] on span "Opened" at bounding box center [893, 66] width 25 height 8
click at [890, 84] on link "Close Till" at bounding box center [894, 87] width 27 height 8
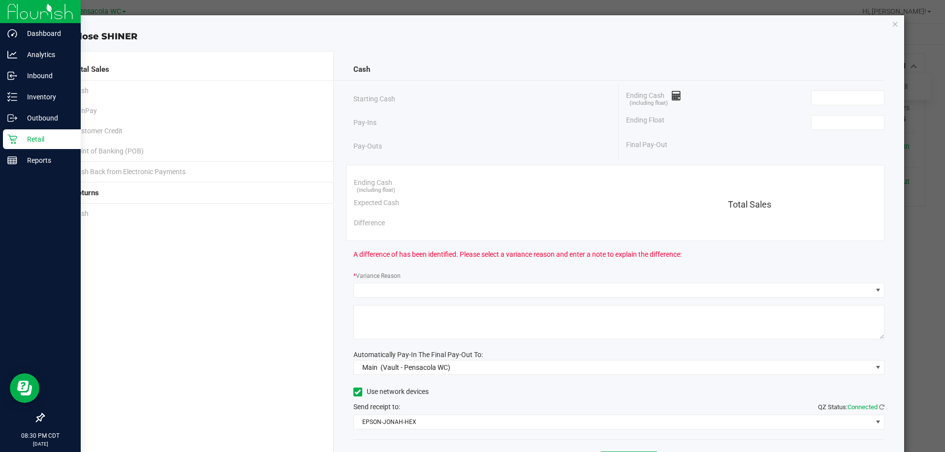
click at [827, 130] on div "Ending Float" at bounding box center [755, 122] width 258 height 25
click at [828, 129] on input at bounding box center [847, 123] width 72 height 14
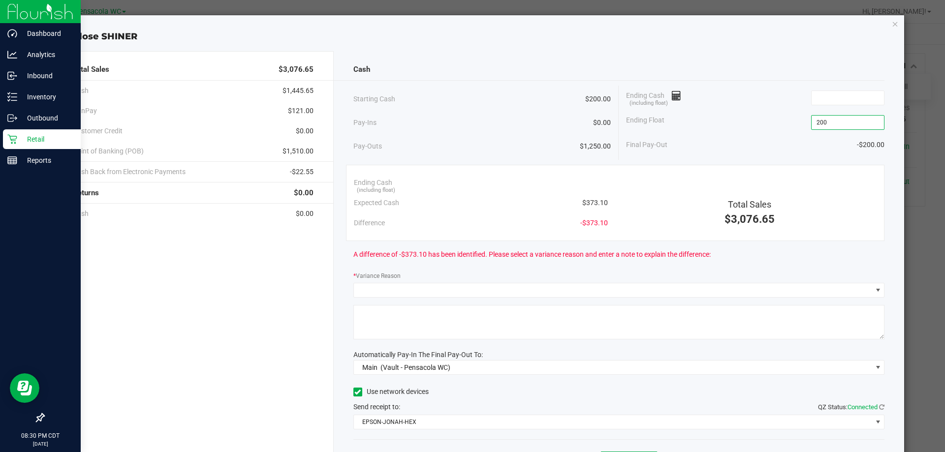
type input "$200.00"
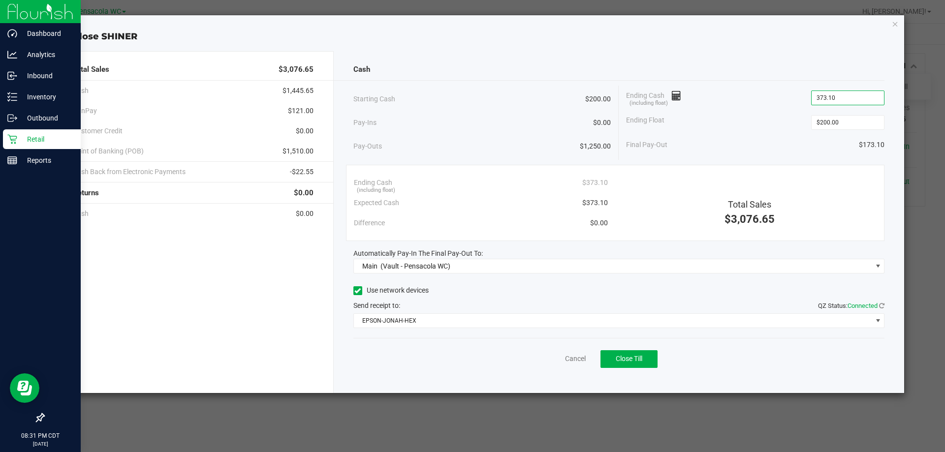
type input "$373.10"
click at [746, 122] on div "Ending Float $200.00" at bounding box center [755, 122] width 258 height 25
click at [629, 366] on button "Close Till" at bounding box center [628, 359] width 57 height 18
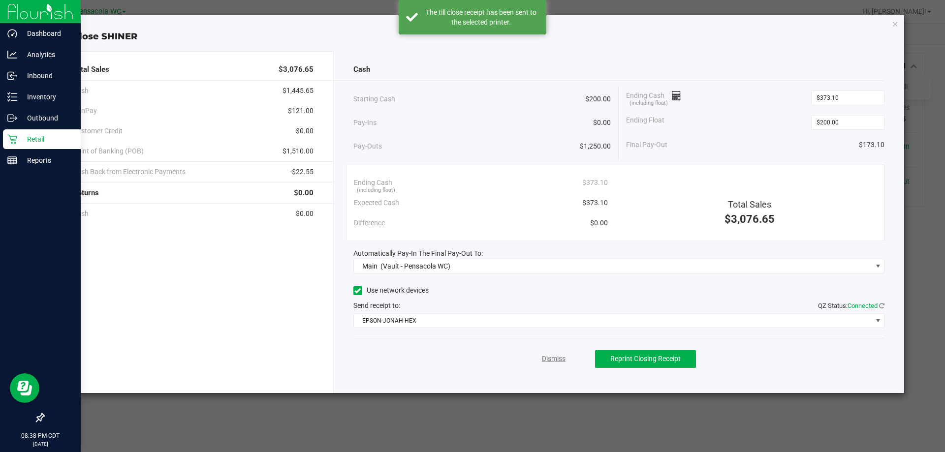
click at [554, 362] on link "Dismiss" at bounding box center [554, 359] width 24 height 10
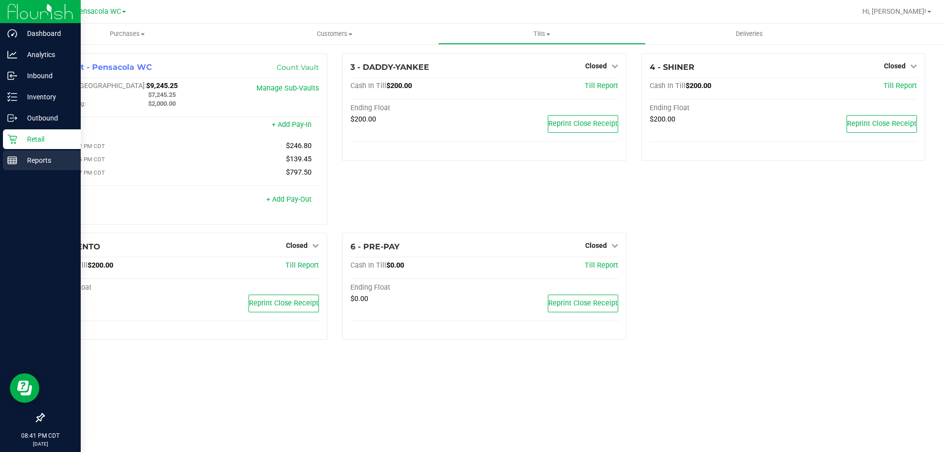
click at [22, 154] on p "Reports" at bounding box center [46, 160] width 59 height 12
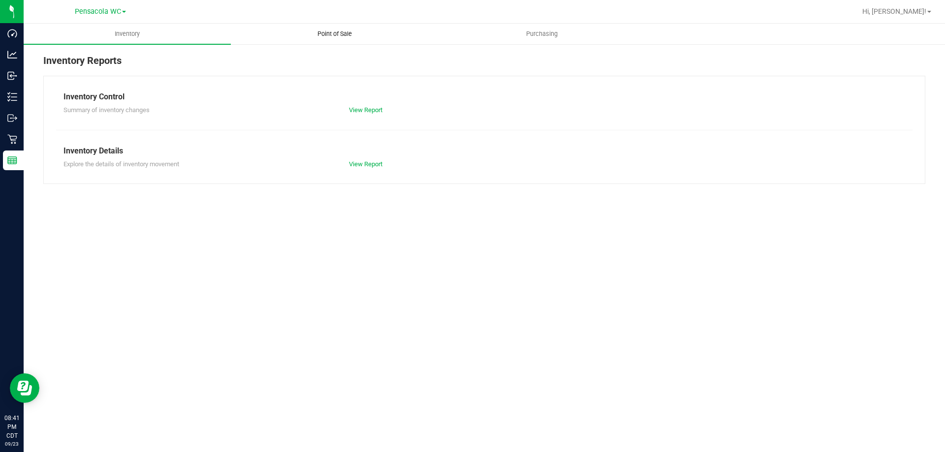
click at [340, 32] on span "Point of Sale" at bounding box center [334, 34] width 61 height 9
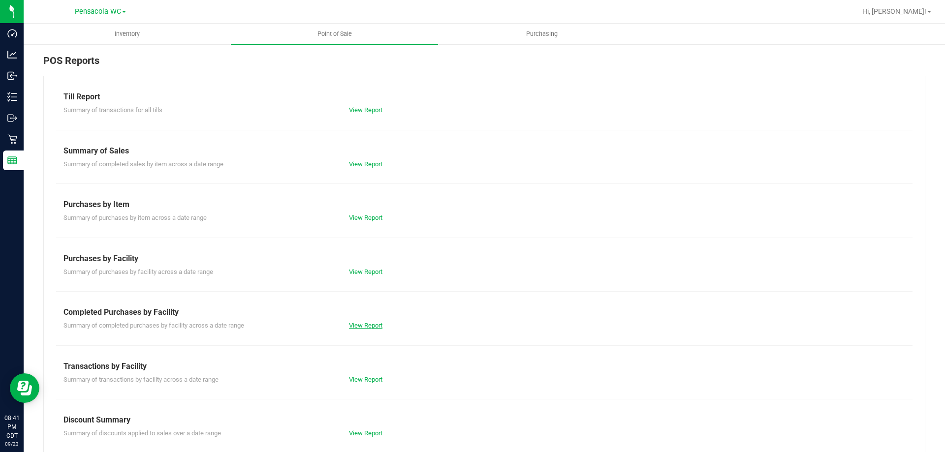
click at [371, 327] on link "View Report" at bounding box center [365, 325] width 33 height 7
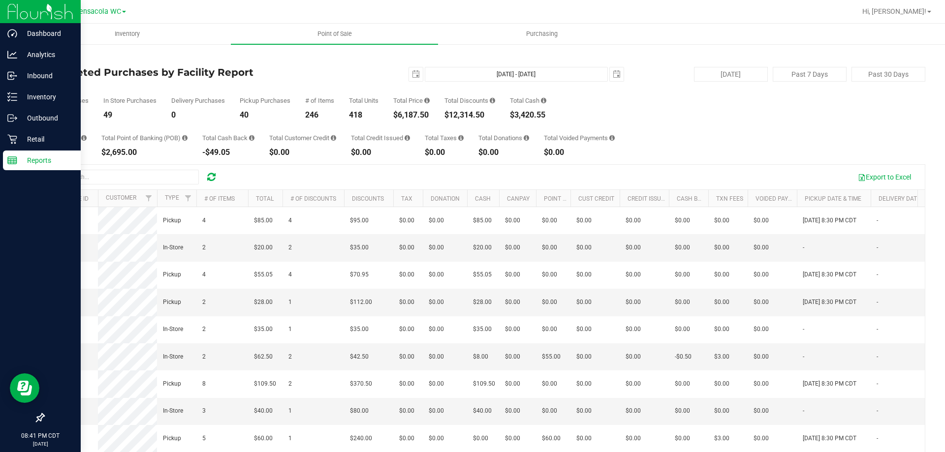
click at [41, 162] on p "Reports" at bounding box center [46, 160] width 59 height 12
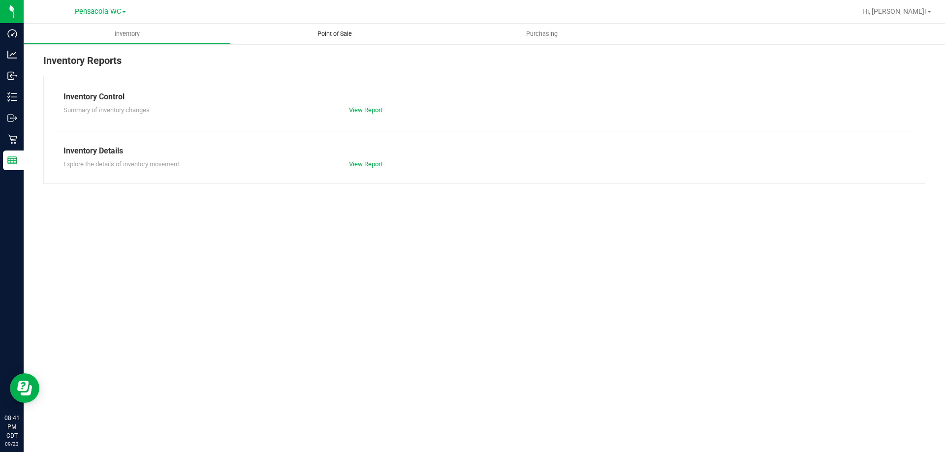
click at [339, 34] on span "Point of Sale" at bounding box center [334, 34] width 61 height 9
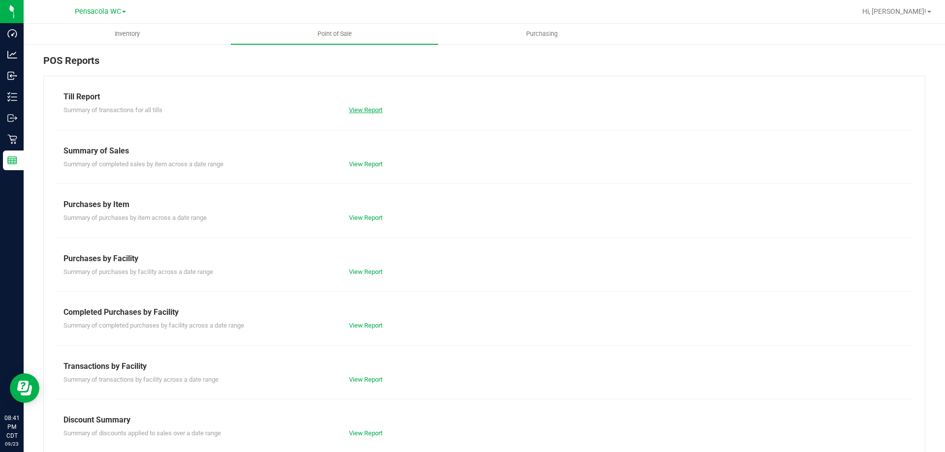
click at [374, 113] on link "View Report" at bounding box center [365, 109] width 33 height 7
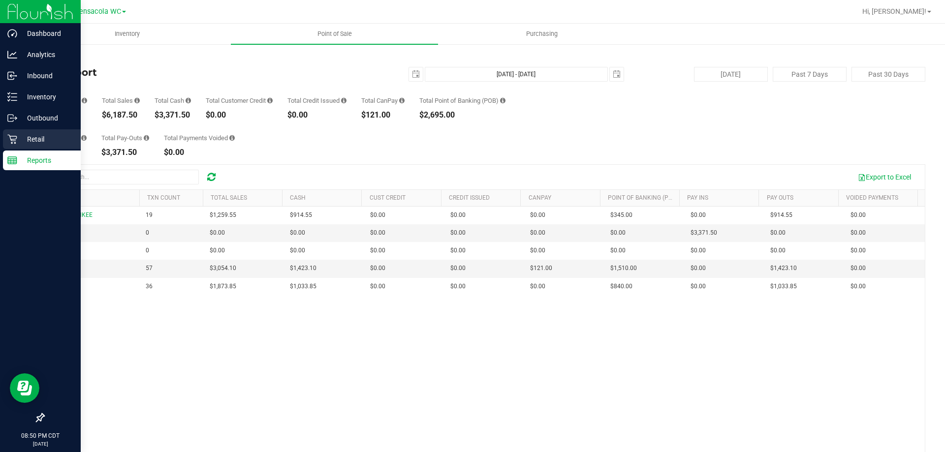
click at [14, 142] on icon at bounding box center [12, 139] width 10 height 10
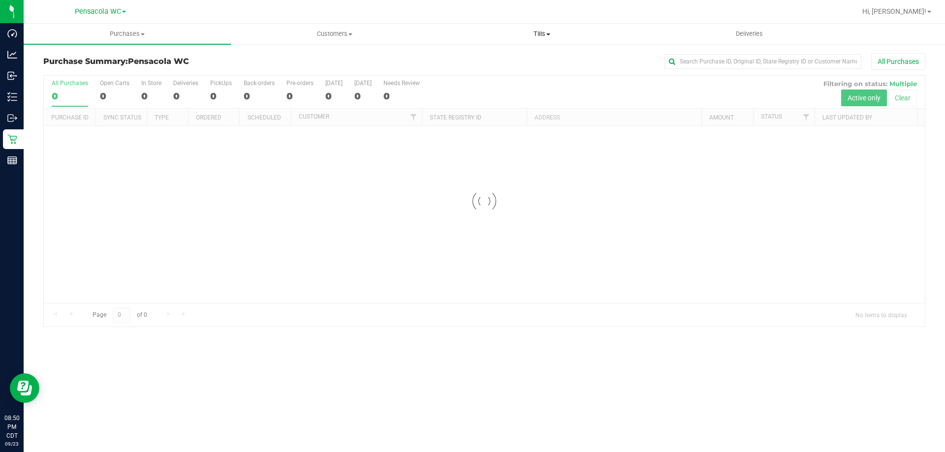
click at [538, 33] on span "Tills" at bounding box center [541, 34] width 206 height 9
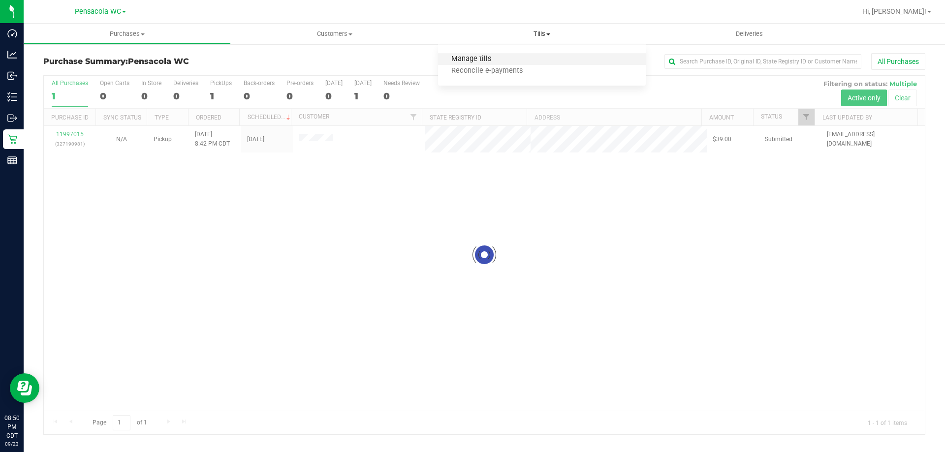
click at [498, 60] on span "Manage tills" at bounding box center [471, 59] width 66 height 8
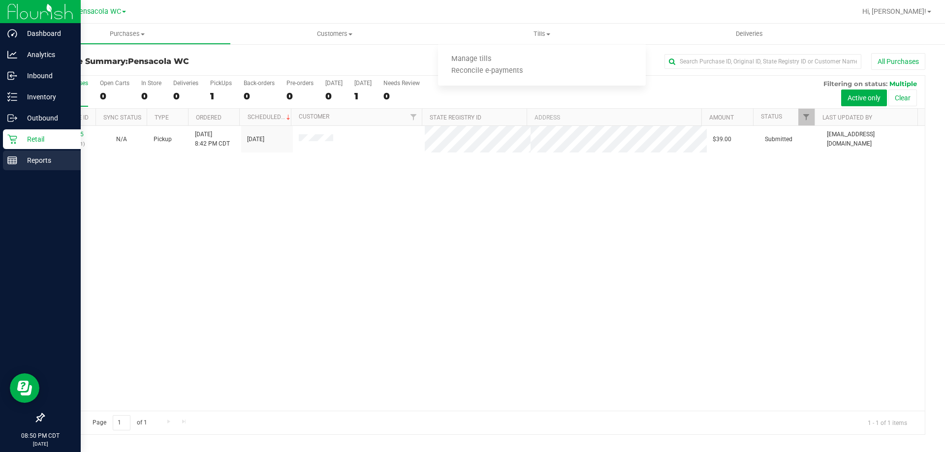
click at [20, 157] on p "Reports" at bounding box center [46, 160] width 59 height 12
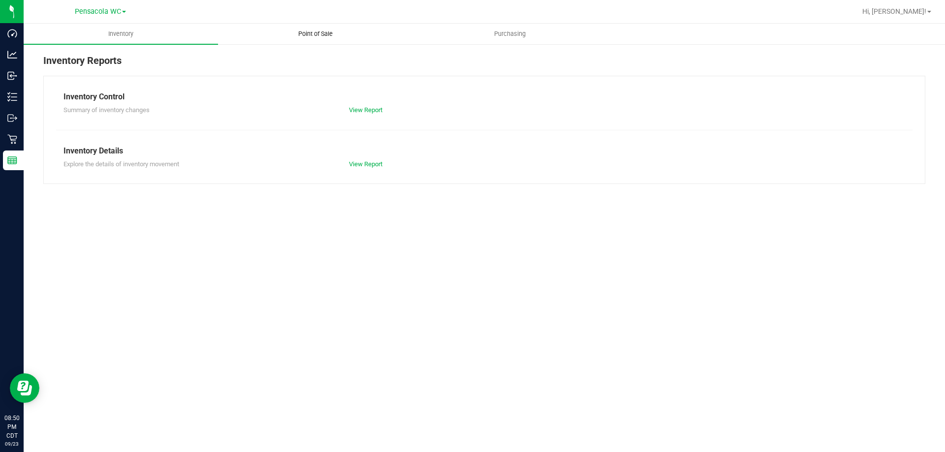
click at [319, 33] on span "Point of Sale" at bounding box center [315, 34] width 61 height 9
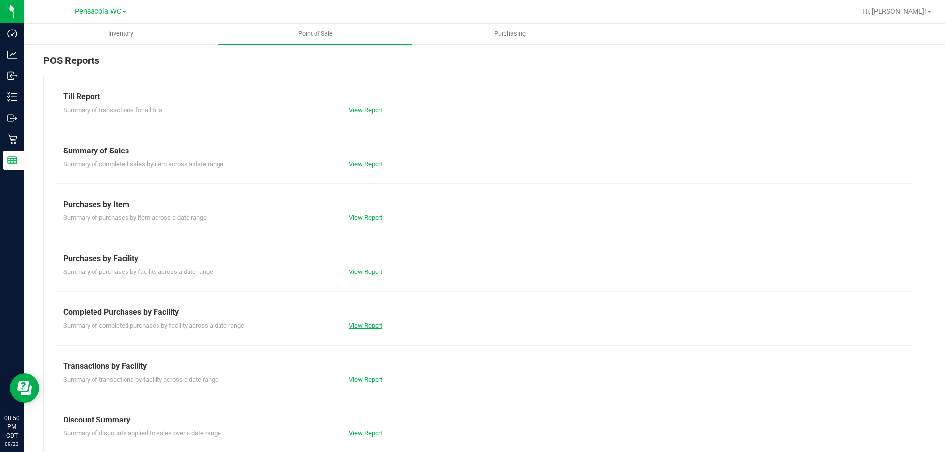
click at [366, 324] on div "View Report" at bounding box center [412, 326] width 143 height 10
click at [367, 325] on link "View Report" at bounding box center [365, 325] width 33 height 7
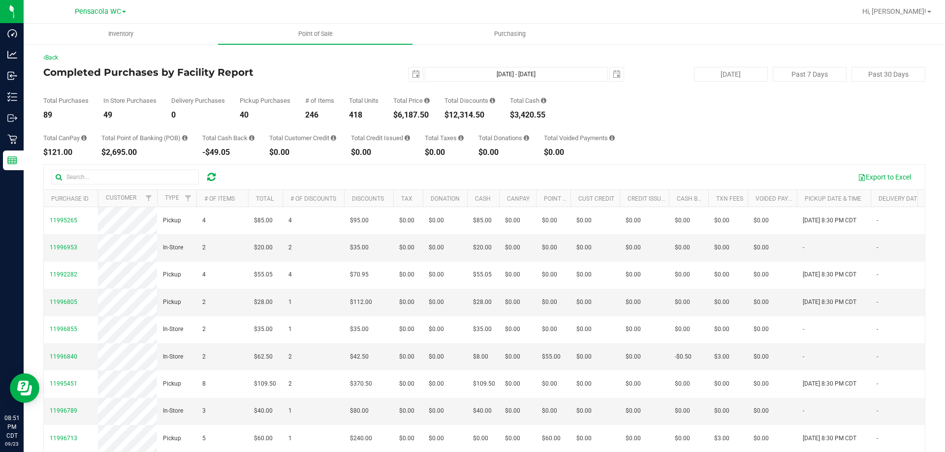
drag, startPoint x: 294, startPoint y: 54, endPoint x: 437, endPoint y: 85, distance: 146.9
click at [294, 55] on div "Back" at bounding box center [484, 57] width 882 height 9
click at [413, 79] on span "select" at bounding box center [416, 74] width 14 height 14
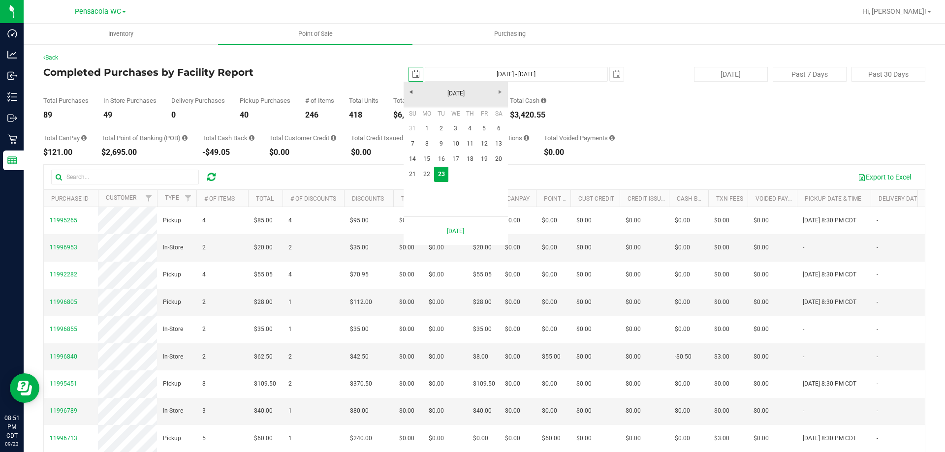
scroll to position [0, 25]
click at [427, 175] on link "22" at bounding box center [427, 174] width 14 height 15
type input "[DATE]"
type input "[DATE] - [DATE]"
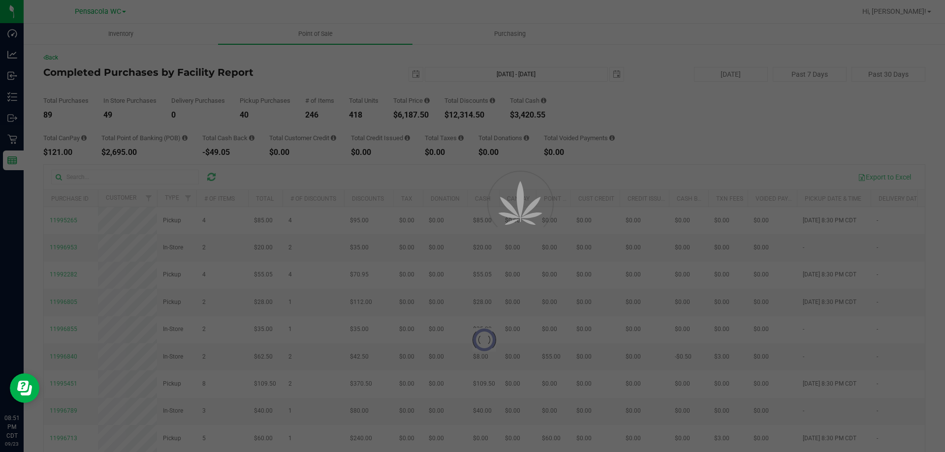
scroll to position [0, 0]
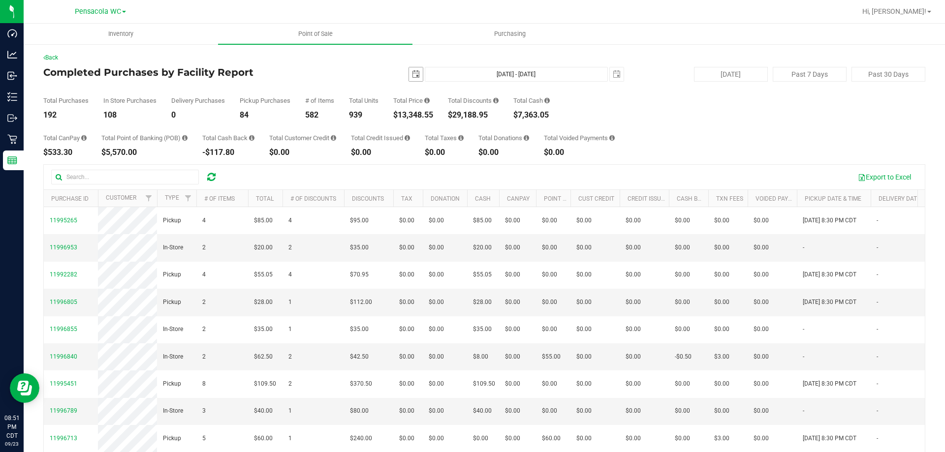
click at [409, 68] on span "select" at bounding box center [416, 74] width 14 height 14
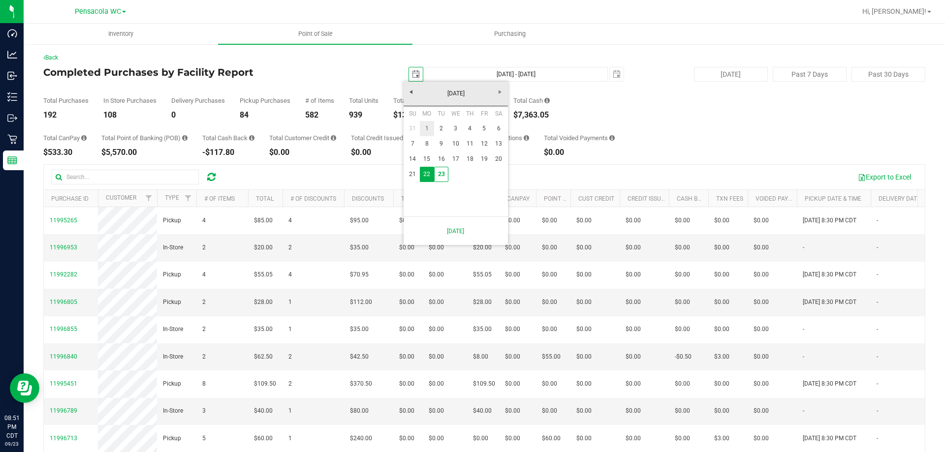
click at [428, 124] on link "1" at bounding box center [427, 128] width 14 height 15
type input "[DATE]"
type input "[DATE] - [DATE]"
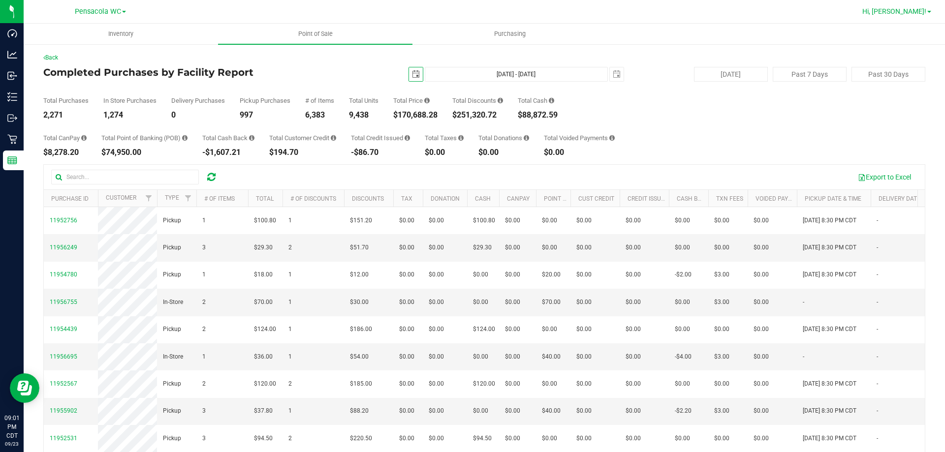
click at [918, 14] on span "Hi, [PERSON_NAME]!" at bounding box center [894, 11] width 64 height 8
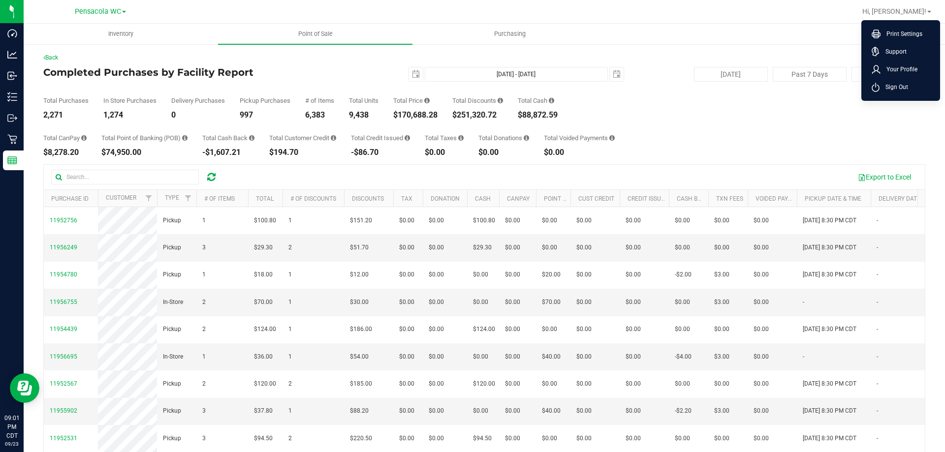
click at [905, 96] on ul "Print Settings Support Your Profile Sign Out" at bounding box center [900, 60] width 79 height 81
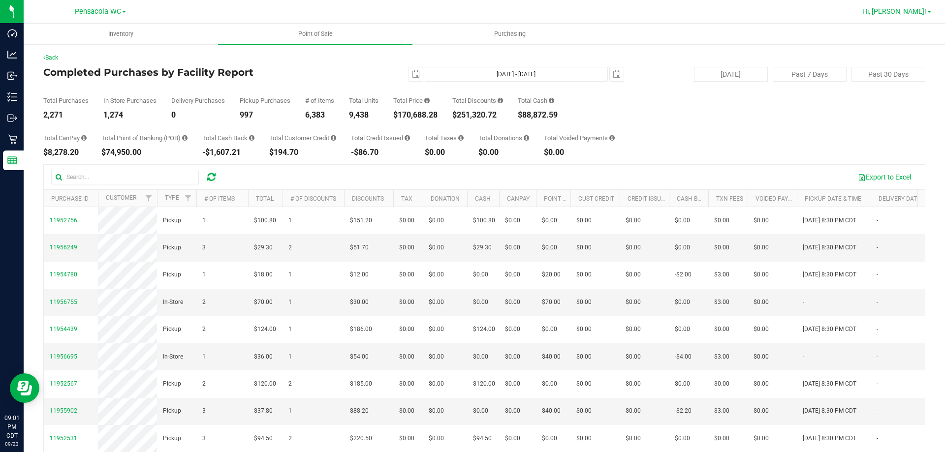
click at [917, 12] on span "Hi, [PERSON_NAME]!" at bounding box center [894, 11] width 64 height 8
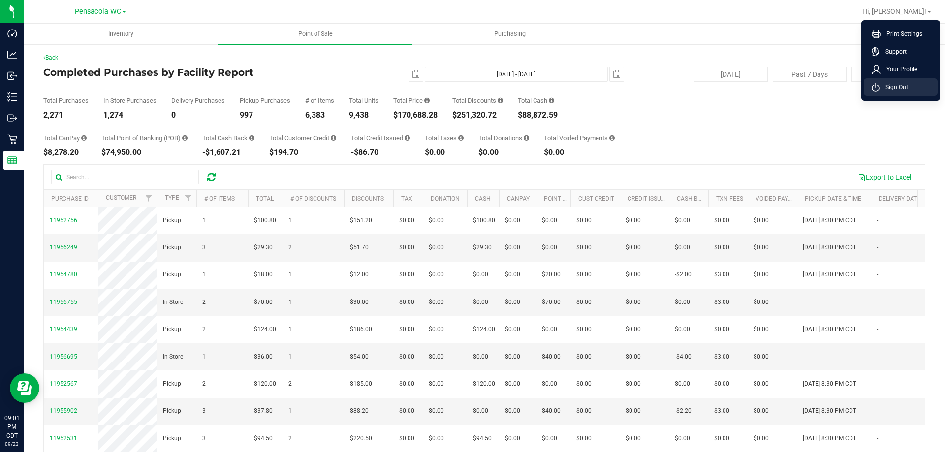
click at [902, 85] on span "Sign Out" at bounding box center [893, 87] width 29 height 10
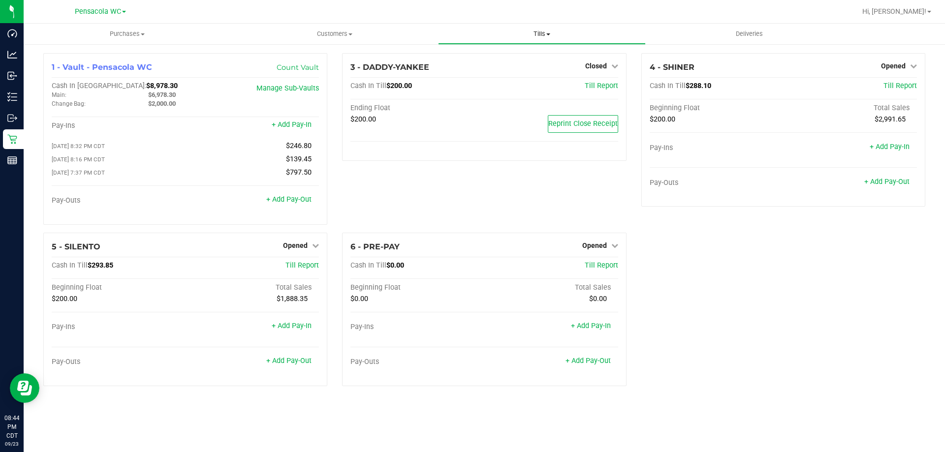
click at [534, 35] on span "Tills" at bounding box center [541, 34] width 206 height 9
click at [522, 68] on span "Reconcile e-payments" at bounding box center [487, 71] width 98 height 8
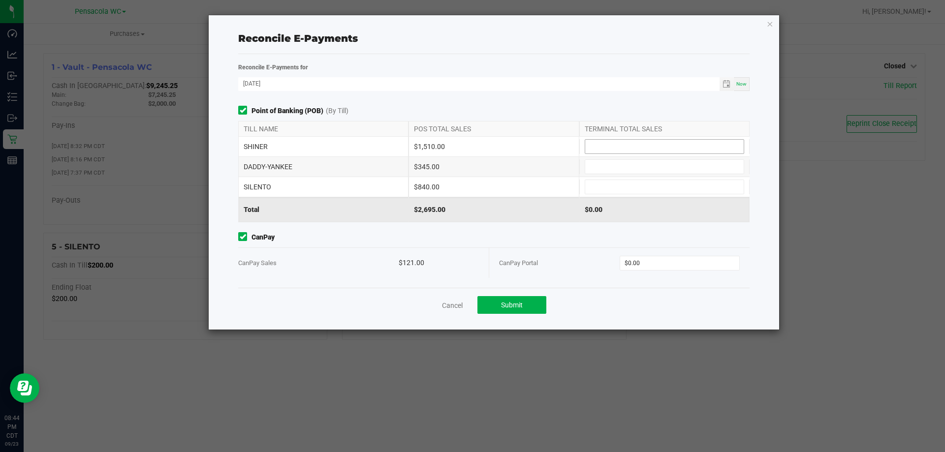
click at [660, 150] on input at bounding box center [664, 147] width 158 height 14
type input "$1,510.00"
type input "$345.00"
type input "$840.00"
type input "$0.00"
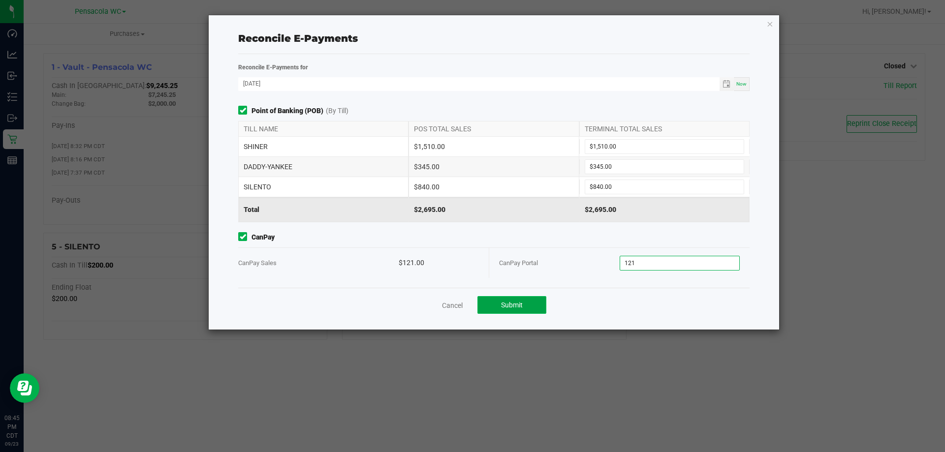
type input "$121.00"
click at [510, 301] on span "Submit" at bounding box center [512, 305] width 22 height 8
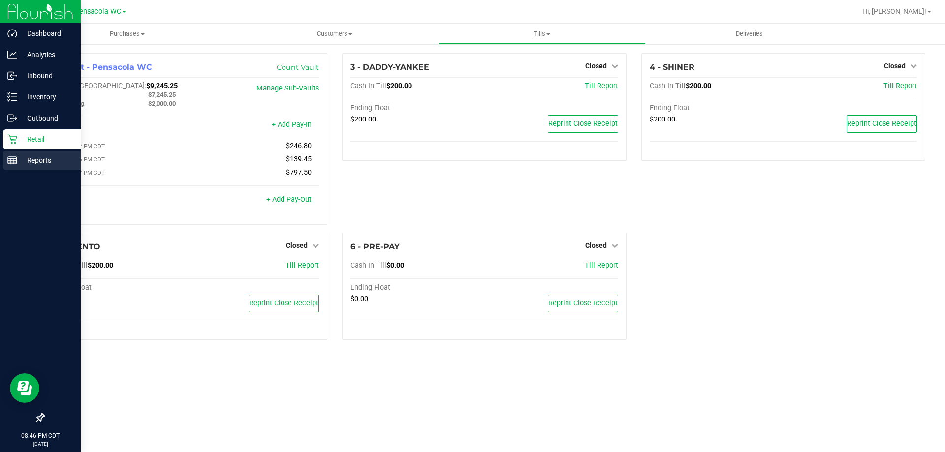
click at [42, 157] on p "Reports" at bounding box center [46, 160] width 59 height 12
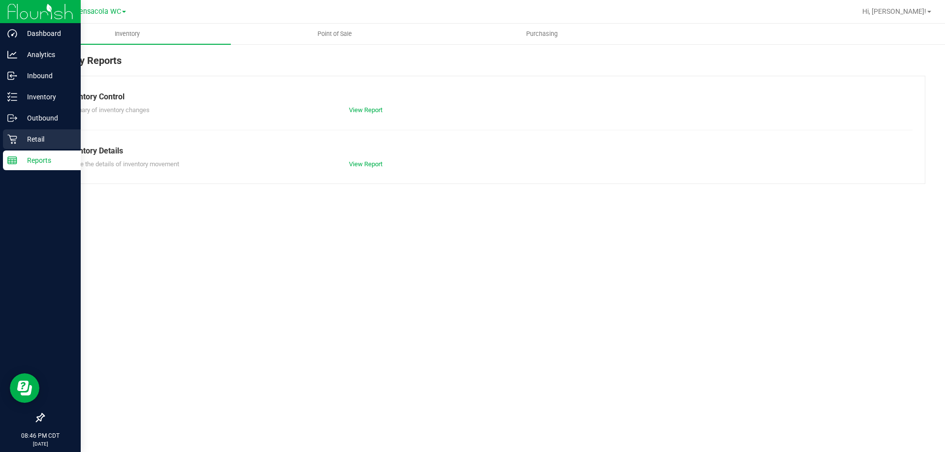
click at [18, 140] on p "Retail" at bounding box center [46, 139] width 59 height 12
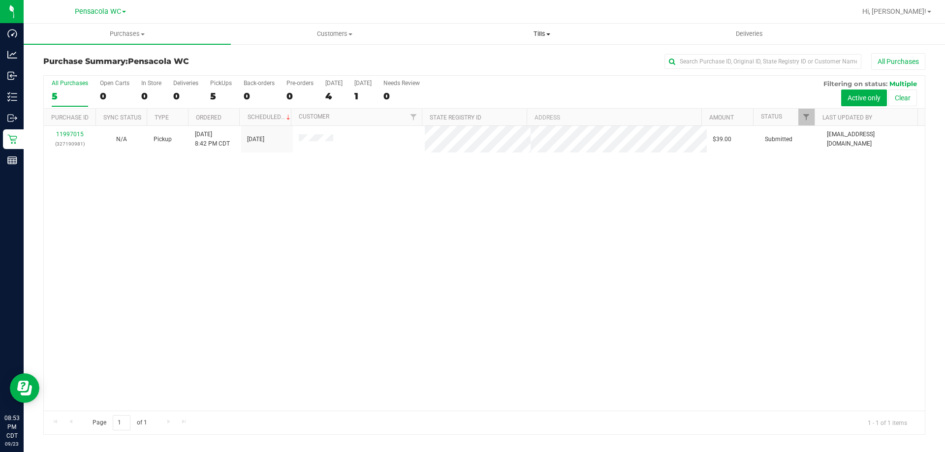
click at [552, 32] on span "Tills" at bounding box center [541, 34] width 206 height 9
click at [551, 56] on li "Manage tills" at bounding box center [541, 60] width 207 height 12
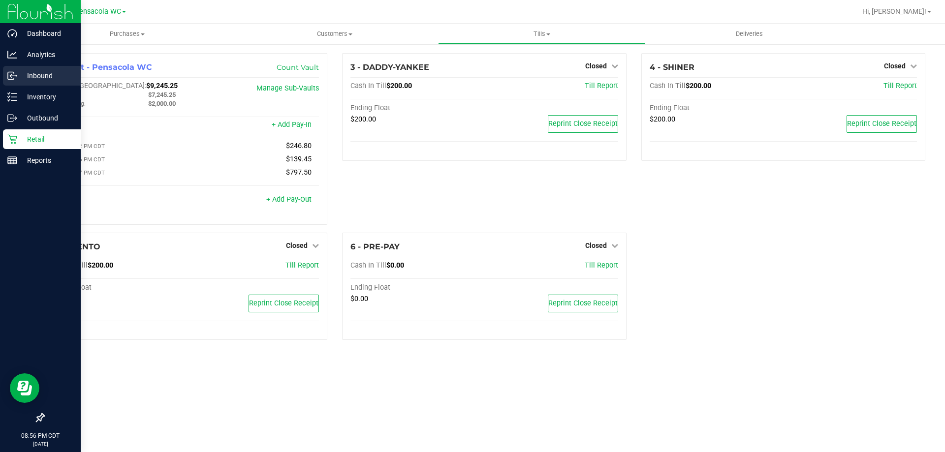
click at [15, 76] on icon at bounding box center [12, 76] width 10 height 10
click at [28, 97] on p "Inventory" at bounding box center [46, 97] width 59 height 12
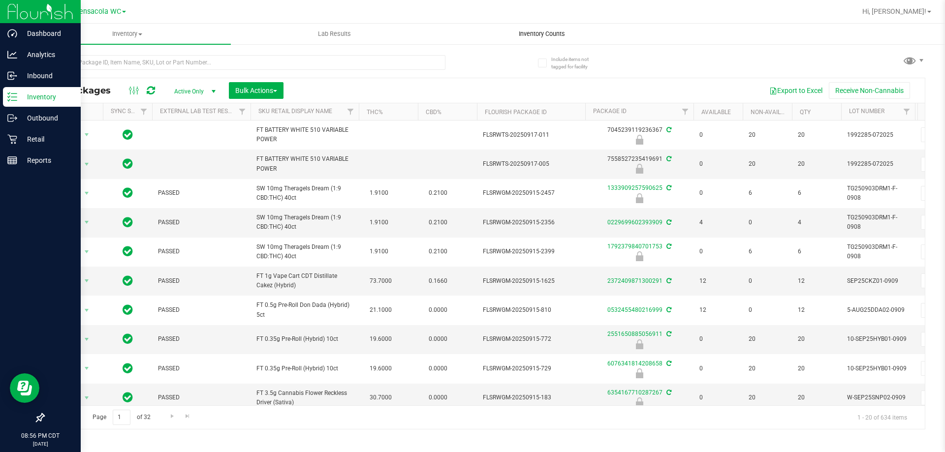
click at [528, 26] on uib-tab-heading "Inventory Counts" at bounding box center [541, 34] width 206 height 20
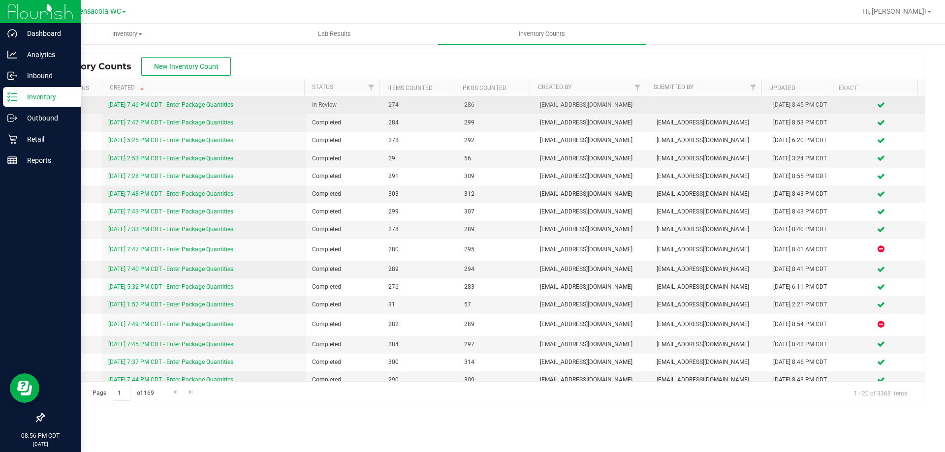
click at [207, 102] on link "9/23/25 7:46 PM CDT - Enter Package Quantities" at bounding box center [170, 104] width 125 height 7
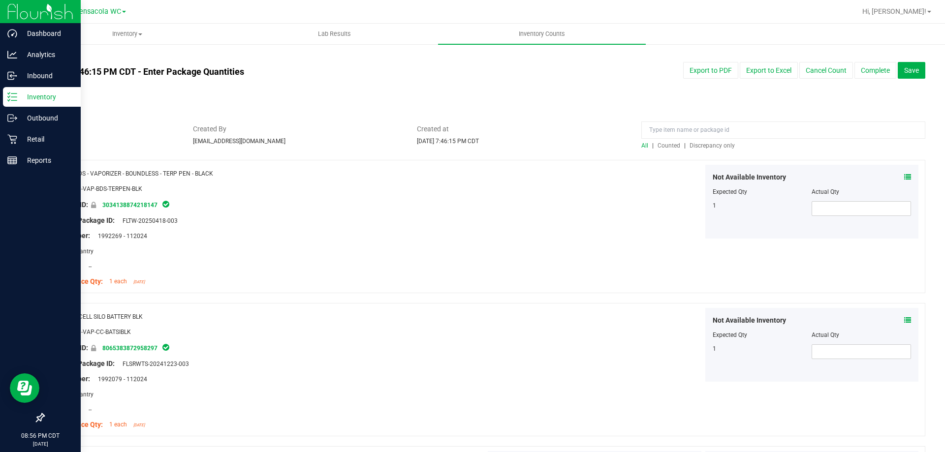
click at [699, 145] on span "Discrepancy only" at bounding box center [711, 145] width 45 height 7
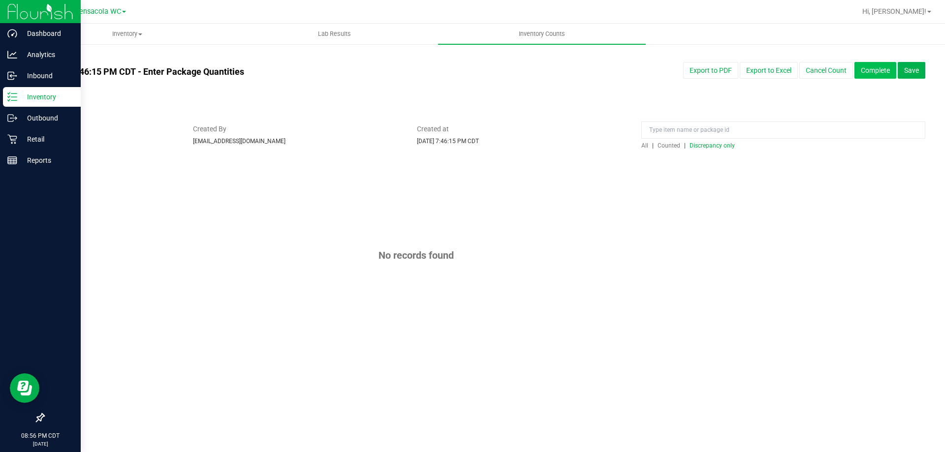
click at [877, 72] on button "Complete" at bounding box center [875, 70] width 42 height 17
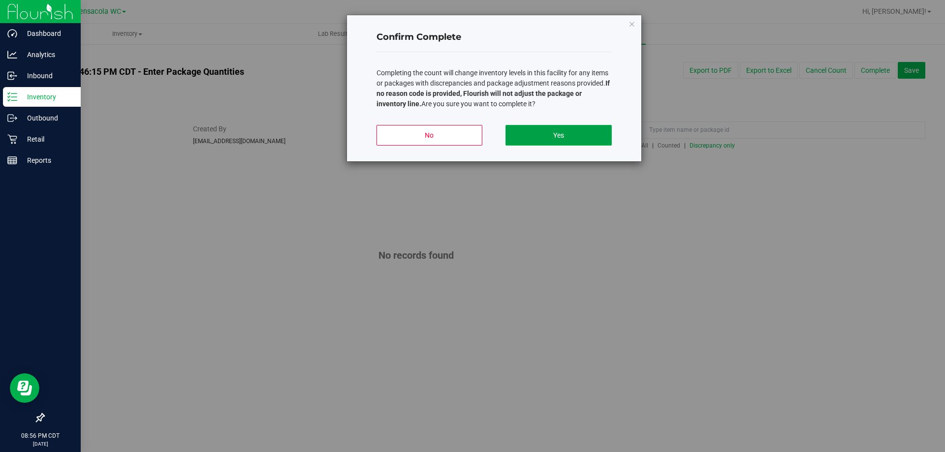
click at [566, 137] on button "Yes" at bounding box center [558, 135] width 106 height 21
